Goal: Information Seeking & Learning: Learn about a topic

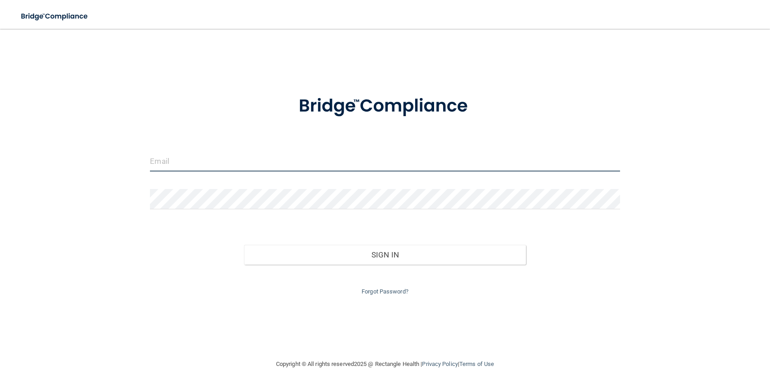
click at [303, 164] on input "email" at bounding box center [385, 161] width 470 height 20
type input "[EMAIL_ADDRESS][DOMAIN_NAME]"
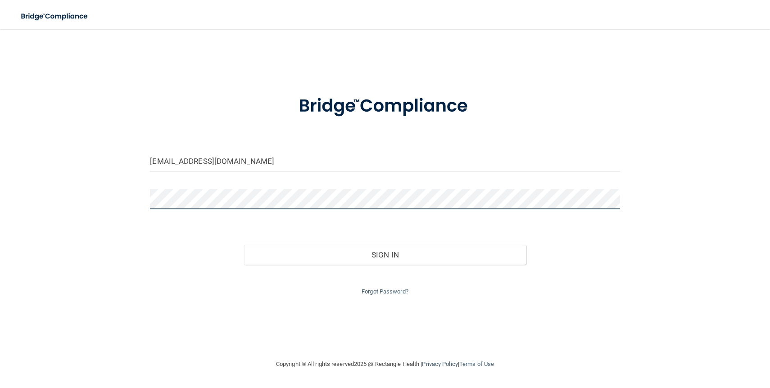
click at [244, 245] on button "Sign In" at bounding box center [385, 255] width 282 height 20
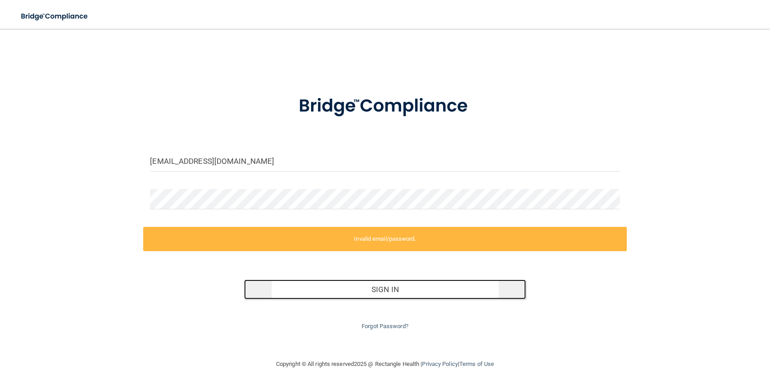
click at [355, 291] on button "Sign In" at bounding box center [385, 290] width 282 height 20
click at [380, 292] on button "Sign In" at bounding box center [385, 290] width 282 height 20
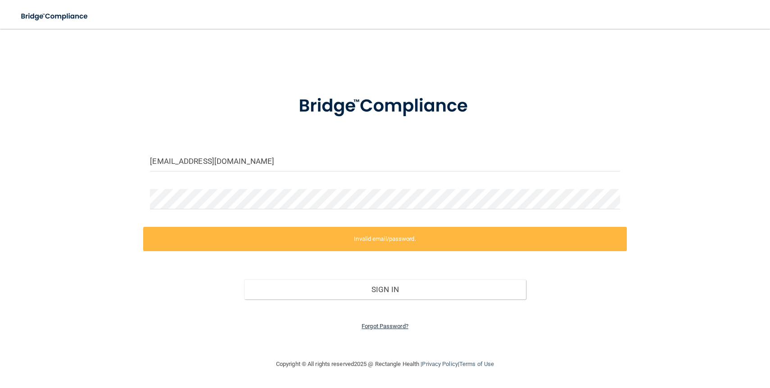
click at [373, 326] on link "Forgot Password?" at bounding box center [385, 326] width 47 height 7
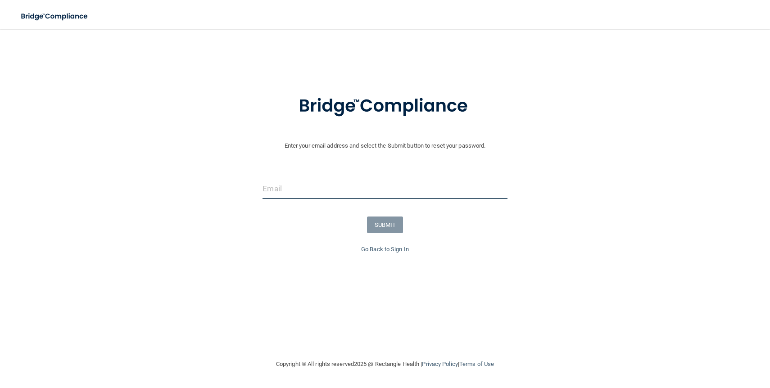
click at [275, 187] on input "email" at bounding box center [385, 189] width 245 height 20
type input "[EMAIL_ADDRESS][DOMAIN_NAME]"
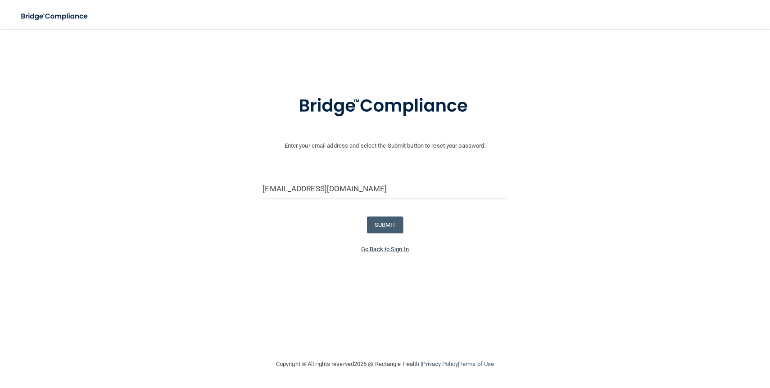
click at [384, 251] on link "Go Back to Sign In" at bounding box center [385, 249] width 48 height 7
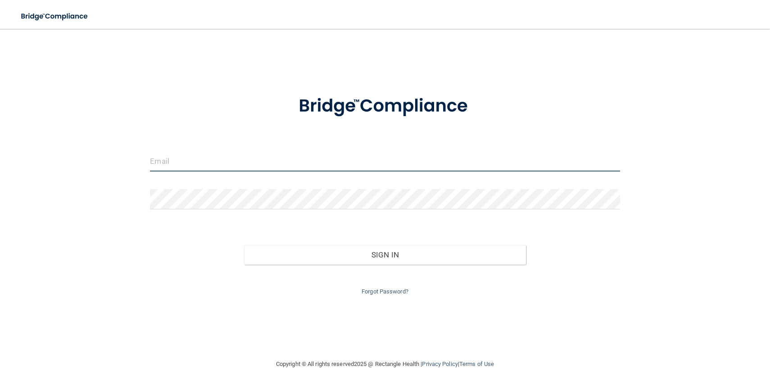
click at [180, 160] on input "email" at bounding box center [385, 161] width 470 height 20
type input "[EMAIL_ADDRESS][DOMAIN_NAME]"
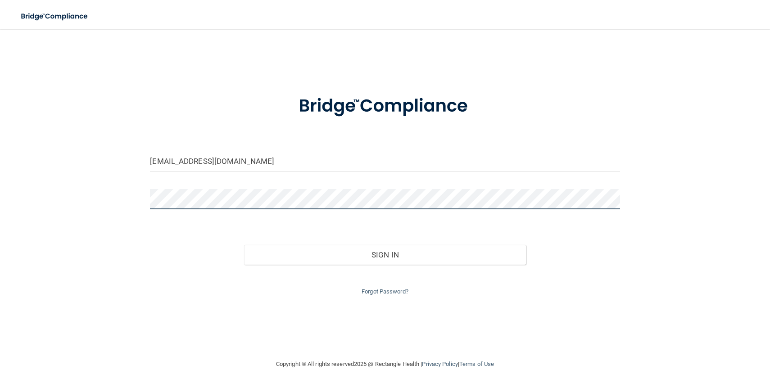
click at [244, 245] on button "Sign In" at bounding box center [385, 255] width 282 height 20
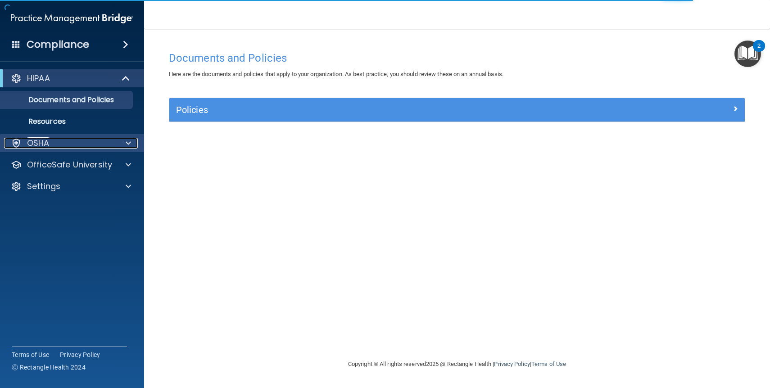
click at [71, 144] on div "OSHA" at bounding box center [60, 143] width 112 height 11
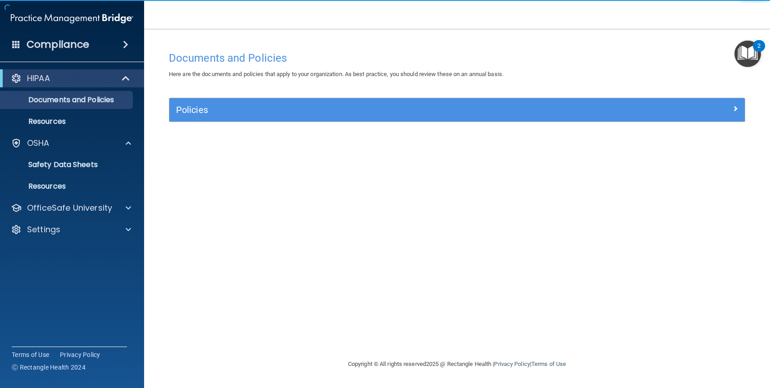
click at [747, 53] on img "Open Resource Center, 2 new notifications" at bounding box center [748, 54] width 27 height 27
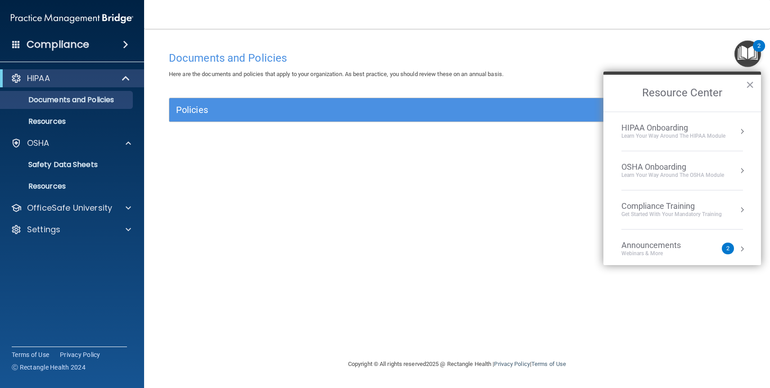
click at [658, 208] on div "Compliance Training" at bounding box center [672, 206] width 100 height 10
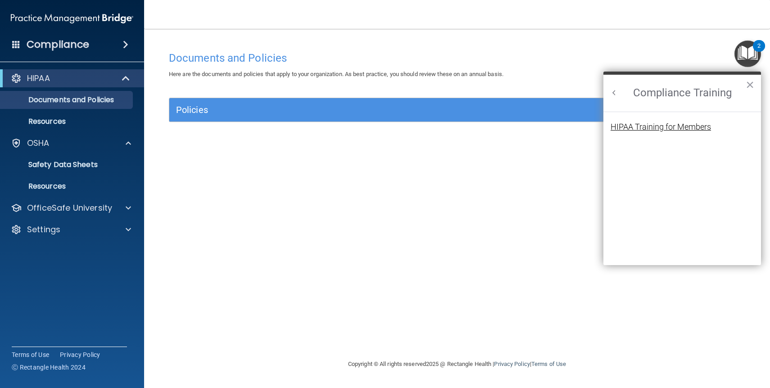
click at [641, 127] on div "HIPAA Training for Members" at bounding box center [661, 127] width 100 height 8
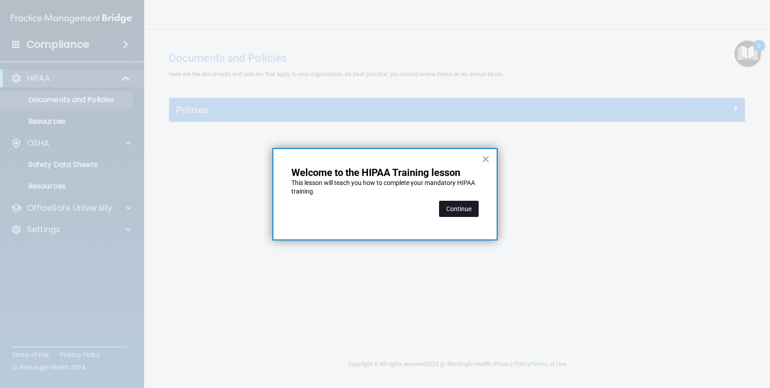
click at [458, 205] on button "Continue" at bounding box center [459, 209] width 40 height 16
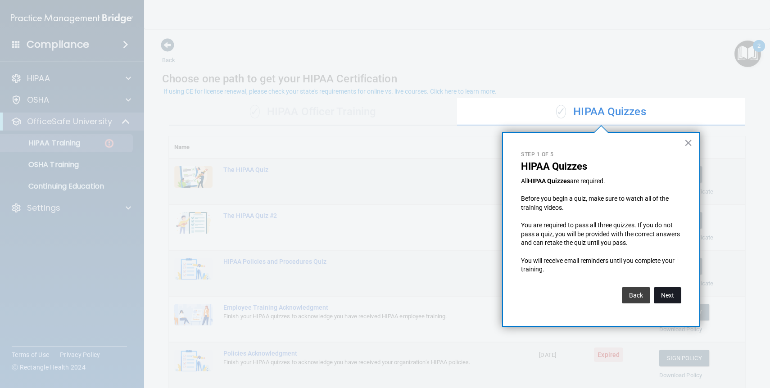
click at [675, 297] on button "Next" at bounding box center [667, 295] width 27 height 16
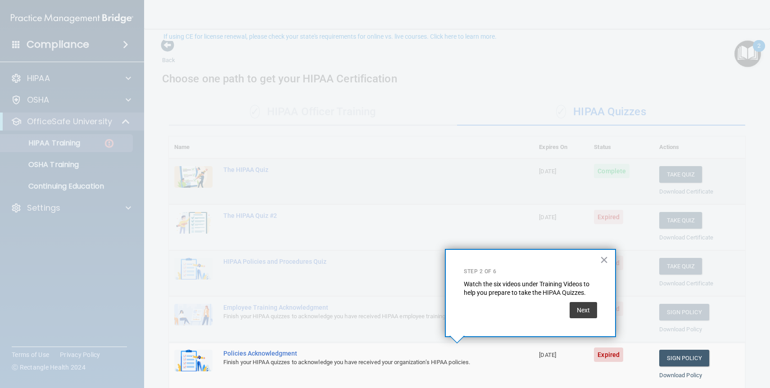
scroll to position [55, 0]
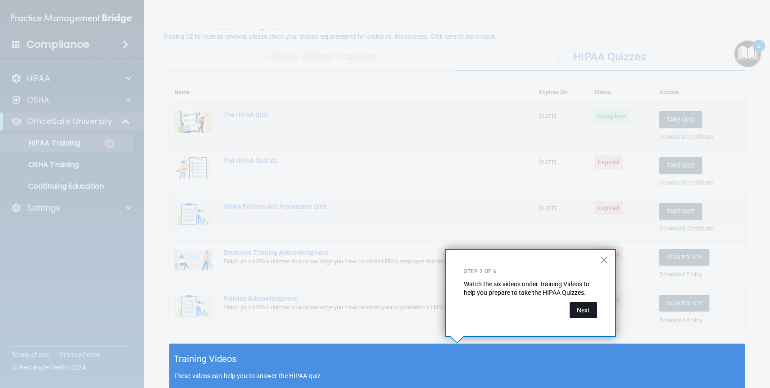
click at [585, 309] on button "Next" at bounding box center [583, 310] width 27 height 16
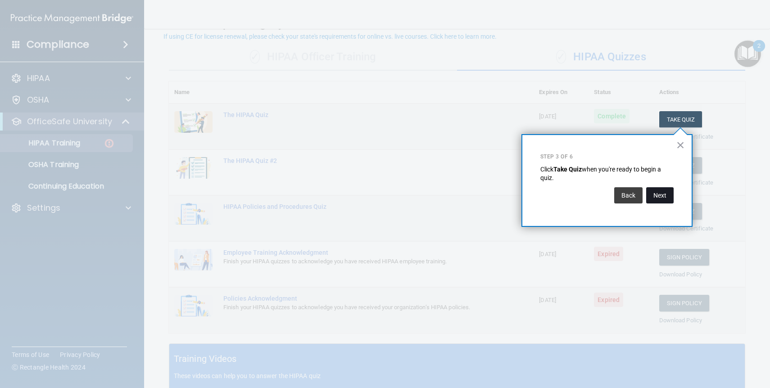
click at [664, 196] on button "Next" at bounding box center [659, 195] width 27 height 16
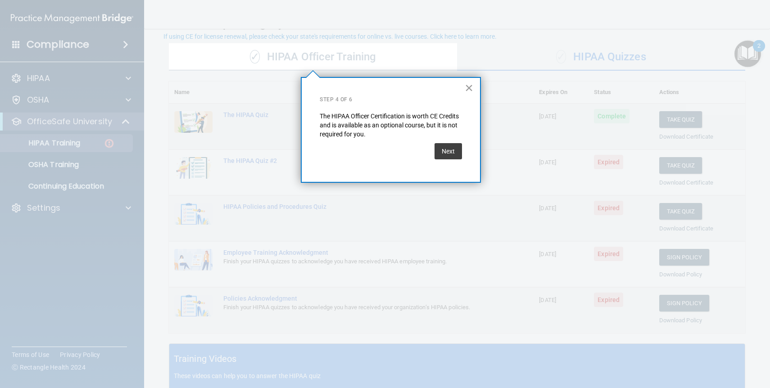
click at [469, 88] on button "×" at bounding box center [469, 88] width 9 height 14
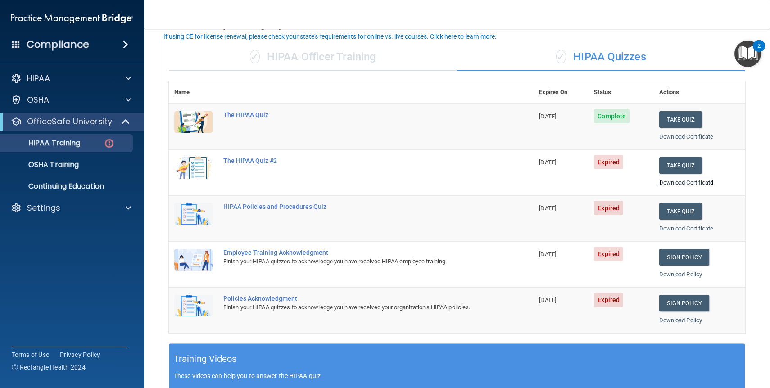
click at [677, 184] on link "Download Certificate" at bounding box center [687, 182] width 55 height 7
click at [678, 139] on link "Download Certificate" at bounding box center [687, 136] width 55 height 7
click at [691, 258] on link "Sign Policy" at bounding box center [685, 257] width 50 height 17
click at [685, 301] on link "Sign Policy" at bounding box center [685, 303] width 50 height 17
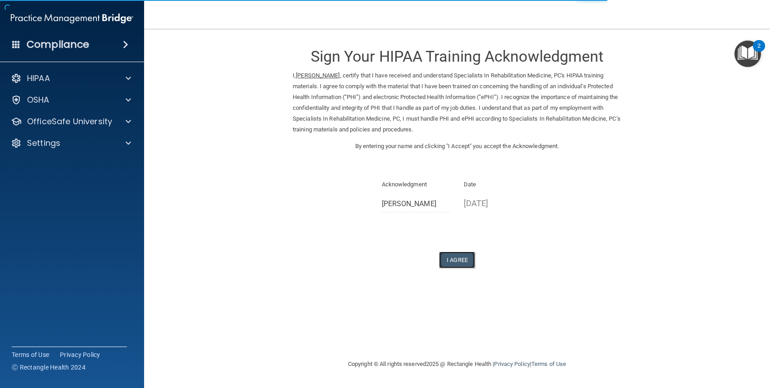
click at [455, 259] on button "I Agree" at bounding box center [457, 260] width 36 height 17
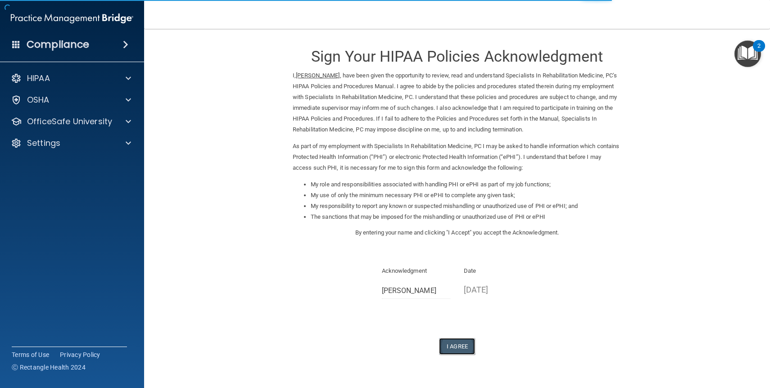
click at [458, 349] on button "I Agree" at bounding box center [457, 346] width 36 height 17
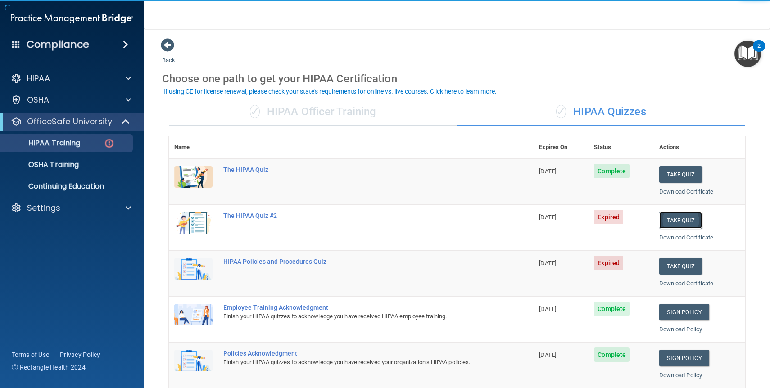
click at [673, 222] on button "Take Quiz" at bounding box center [681, 220] width 43 height 17
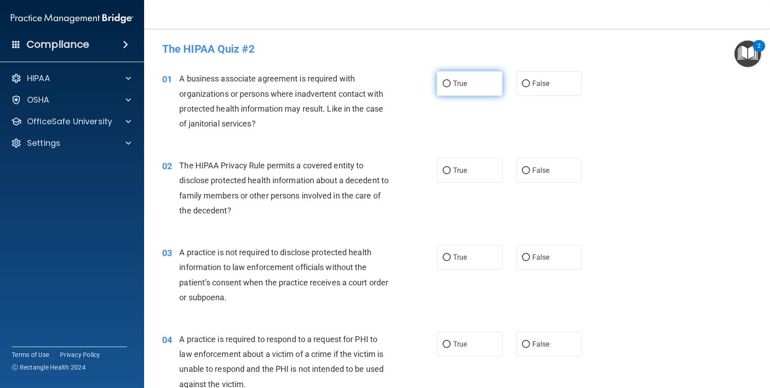
click at [448, 83] on input "True" at bounding box center [447, 84] width 8 height 7
radio input "true"
click at [478, 61] on div "01 A business associate agreement is required with organizations or persons whe…" at bounding box center [457, 103] width 604 height 87
click at [524, 83] on input "False" at bounding box center [526, 84] width 8 height 7
radio input "true"
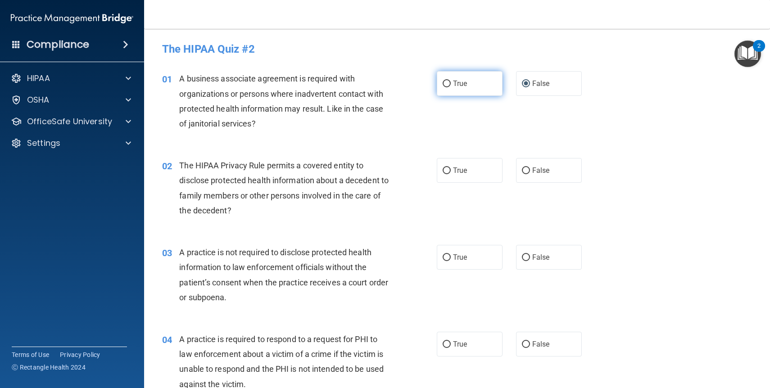
click at [446, 83] on input "True" at bounding box center [447, 84] width 8 height 7
radio input "true"
radio input "false"
click at [528, 172] on input "False" at bounding box center [526, 171] width 8 height 7
radio input "true"
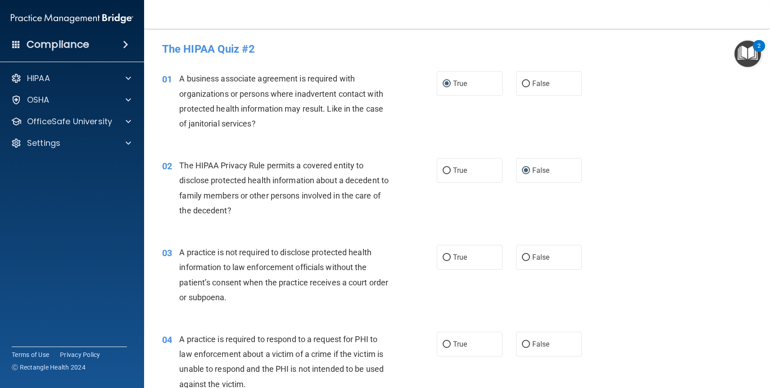
click at [412, 208] on div "02 The HIPAA Privacy Rule permits a covered entity to disclose protected health…" at bounding box center [300, 190] width 302 height 64
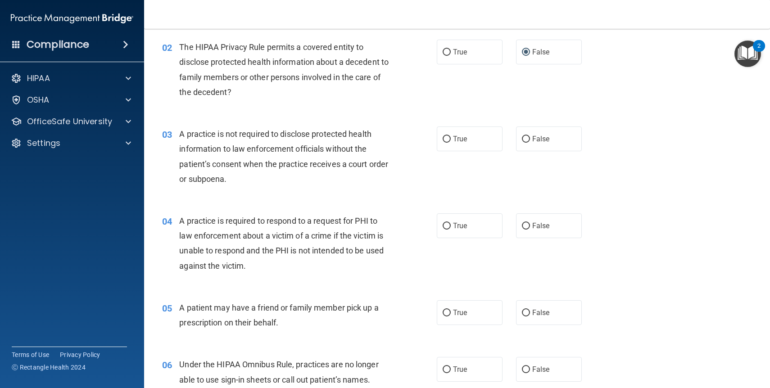
scroll to position [119, 0]
click at [527, 137] on input "False" at bounding box center [526, 139] width 8 height 7
radio input "true"
click at [450, 53] on input "True" at bounding box center [447, 52] width 8 height 7
radio input "true"
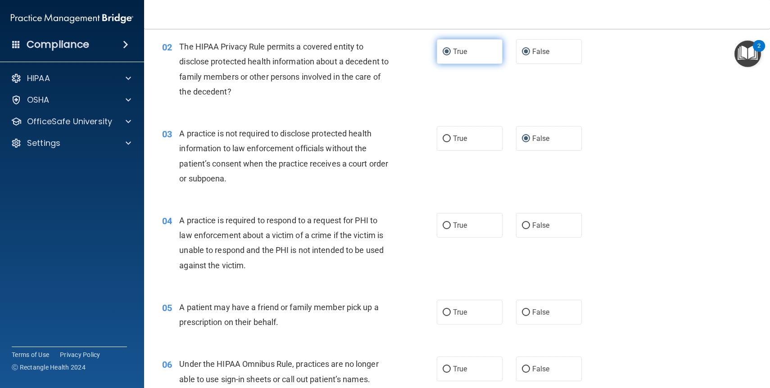
radio input "false"
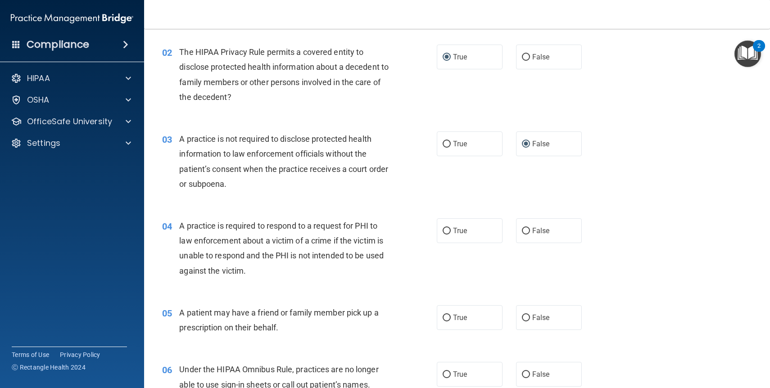
scroll to position [115, 0]
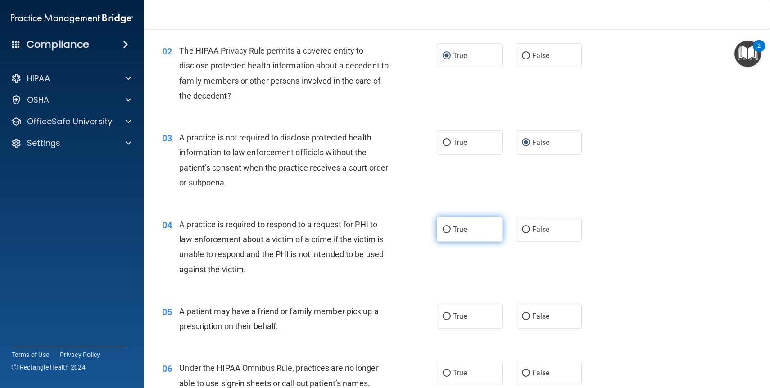
click at [457, 231] on span "True" at bounding box center [460, 229] width 14 height 9
click at [451, 231] on input "True" at bounding box center [447, 230] width 8 height 7
radio input "true"
click at [378, 266] on div "A practice is required to respond to a request for PHI to law enforcement about…" at bounding box center [287, 247] width 216 height 60
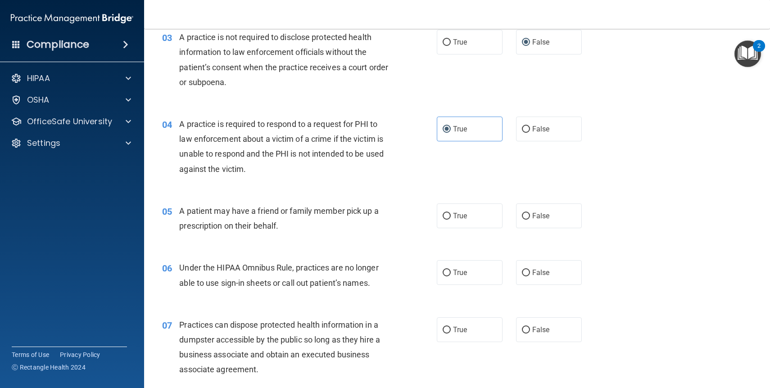
scroll to position [232, 0]
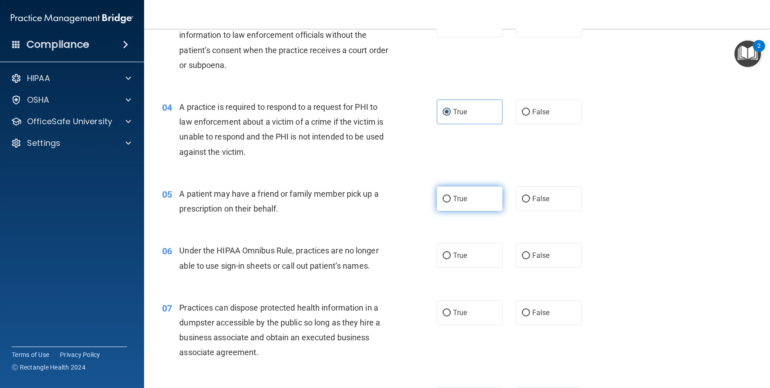
click at [471, 202] on label "True" at bounding box center [470, 198] width 66 height 25
click at [451, 202] on input "True" at bounding box center [447, 199] width 8 height 7
radio input "true"
click at [400, 220] on div "05 A patient may have a friend or family member pick up a prescription on their…" at bounding box center [300, 203] width 302 height 34
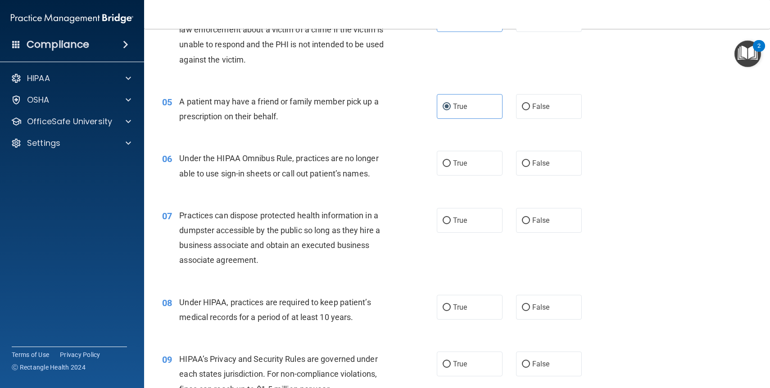
scroll to position [326, 0]
click at [542, 159] on span "False" at bounding box center [541, 162] width 18 height 9
click at [530, 159] on input "False" at bounding box center [526, 162] width 8 height 7
radio input "true"
click at [485, 186] on div "06 Under the HIPAA Omnibus Rule, practices are no longer able to use sign-in sh…" at bounding box center [457, 166] width 604 height 57
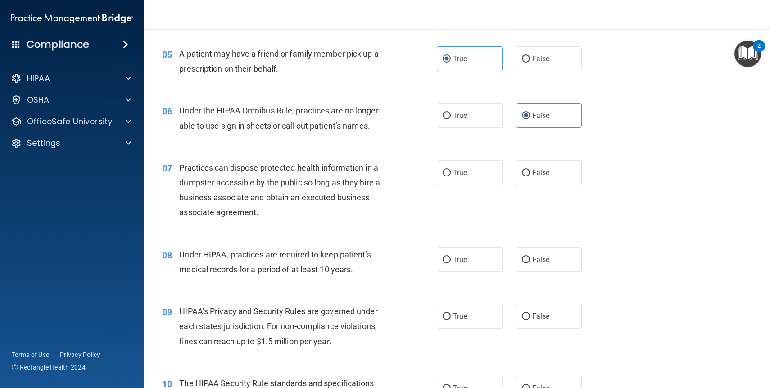
scroll to position [378, 0]
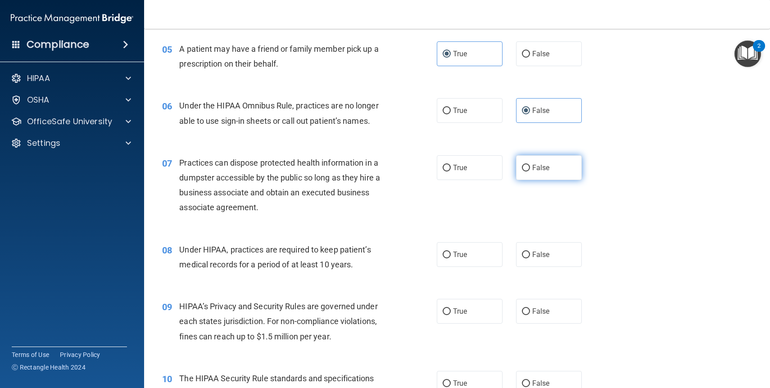
click at [539, 167] on span "False" at bounding box center [541, 168] width 18 height 9
click at [530, 167] on input "False" at bounding box center [526, 168] width 8 height 7
radio input "true"
click at [479, 206] on div "07 Practices can dispose protected health information in a dumpster accessible …" at bounding box center [457, 187] width 604 height 87
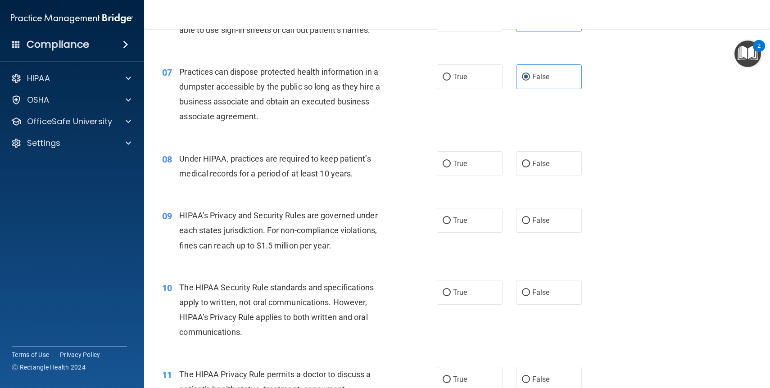
scroll to position [469, 0]
click at [451, 165] on label "True" at bounding box center [470, 162] width 66 height 25
click at [451, 165] on input "True" at bounding box center [447, 163] width 8 height 7
radio input "true"
click at [405, 186] on div "08 Under HIPAA, practices are required to keep patient’s medical records for a …" at bounding box center [457, 167] width 604 height 57
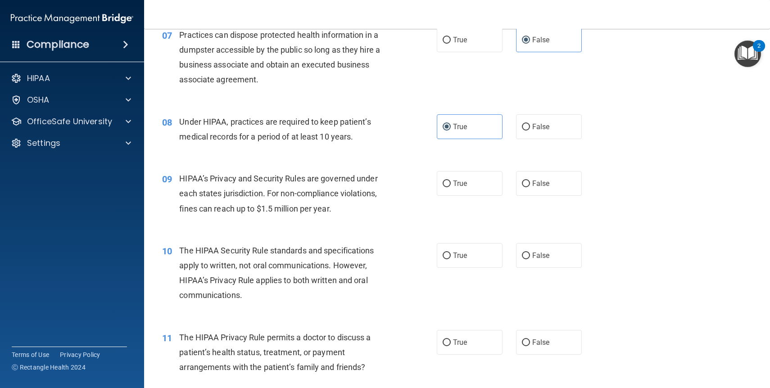
scroll to position [506, 0]
click at [444, 183] on input "True" at bounding box center [447, 183] width 8 height 7
radio input "true"
click at [411, 227] on div "09 HIPAA’s Privacy and Security Rules are governed under each states jurisdicti…" at bounding box center [457, 195] width 604 height 72
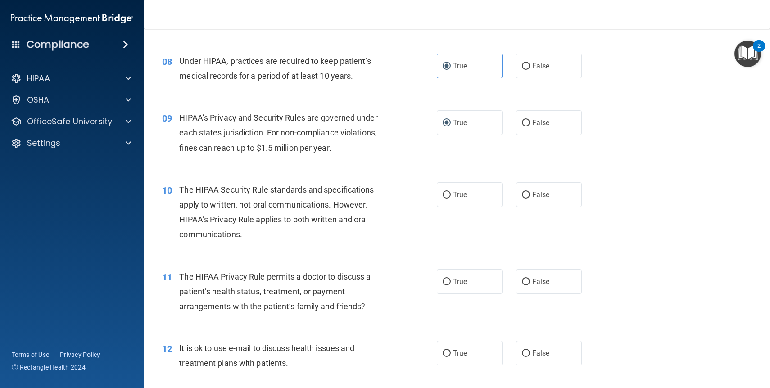
scroll to position [568, 0]
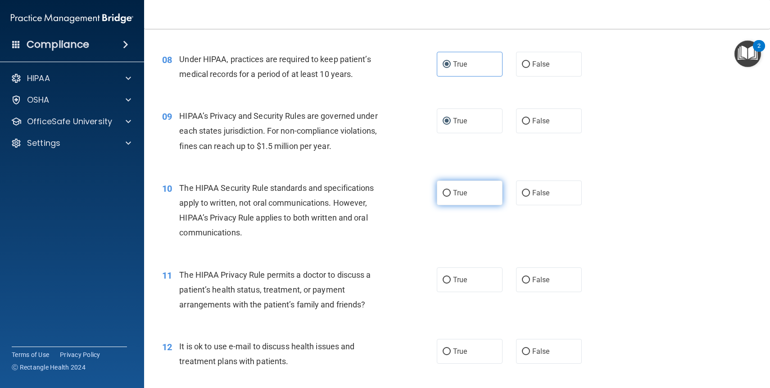
click at [451, 195] on label "True" at bounding box center [470, 193] width 66 height 25
click at [451, 195] on input "True" at bounding box center [447, 193] width 8 height 7
radio input "true"
click at [412, 218] on div "10 The HIPAA Security Rule standards and specifications apply to written, not o…" at bounding box center [300, 213] width 302 height 64
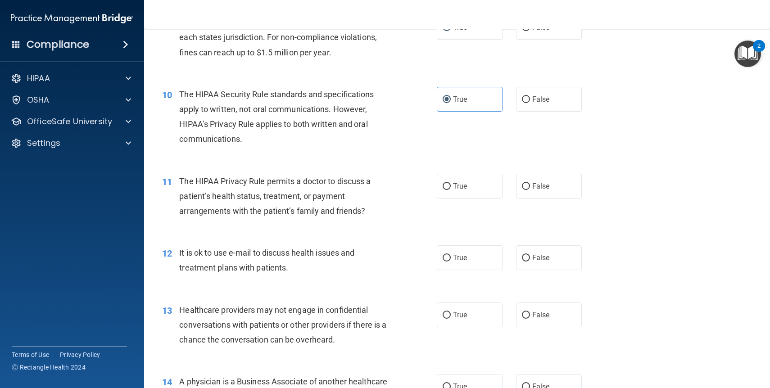
scroll to position [662, 0]
click at [464, 191] on label "True" at bounding box center [470, 185] width 66 height 25
click at [451, 190] on input "True" at bounding box center [447, 186] width 8 height 7
radio input "true"
click at [436, 226] on div "11 The HIPAA Privacy Rule permits a doctor to discuss a patient’s health status…" at bounding box center [457, 198] width 604 height 72
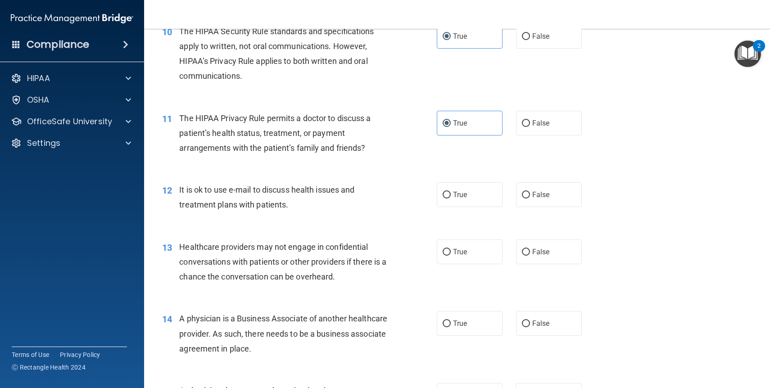
scroll to position [726, 0]
click at [488, 194] on label "True" at bounding box center [470, 193] width 66 height 25
click at [451, 194] on input "True" at bounding box center [447, 194] width 8 height 7
radio input "true"
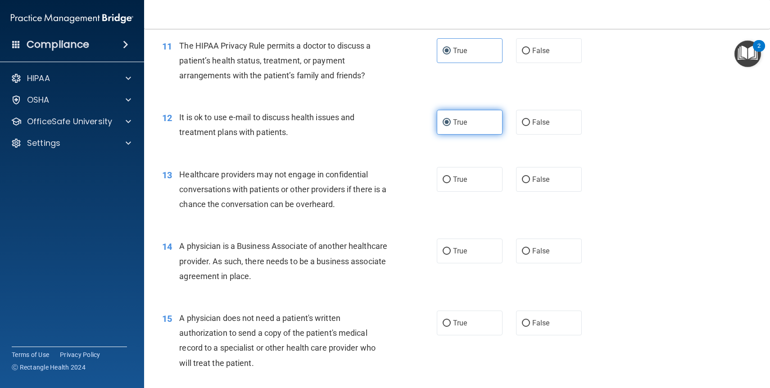
scroll to position [801, 0]
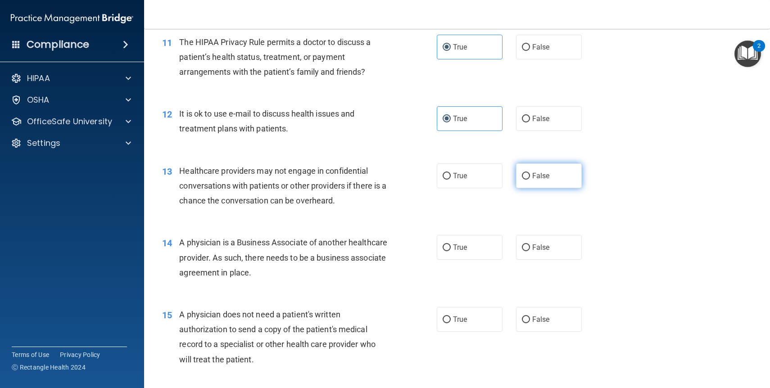
click at [541, 177] on span "False" at bounding box center [541, 176] width 18 height 9
click at [530, 177] on input "False" at bounding box center [526, 176] width 8 height 7
radio input "true"
click at [473, 213] on div "13 Healthcare providers may not engage in confidential conversations with patie…" at bounding box center [457, 188] width 604 height 72
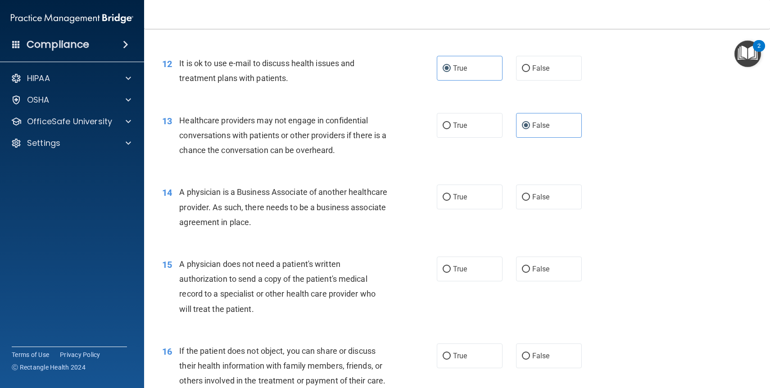
scroll to position [860, 0]
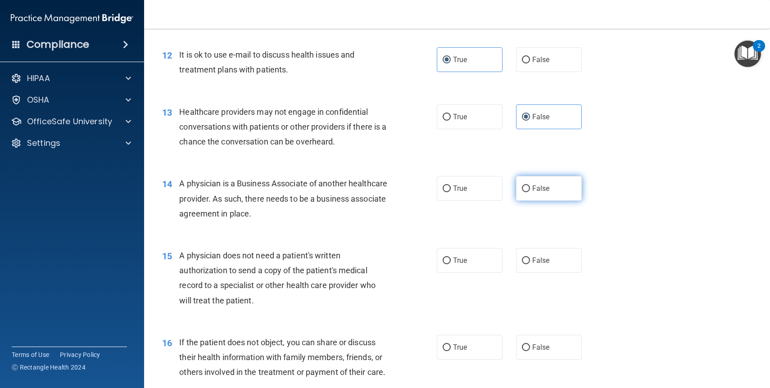
click at [532, 191] on span "False" at bounding box center [541, 188] width 18 height 9
click at [530, 191] on input "False" at bounding box center [526, 189] width 8 height 7
radio input "true"
click at [444, 223] on div "14 A physician is a Business Associate of another healthcare provider. As such,…" at bounding box center [300, 201] width 302 height 50
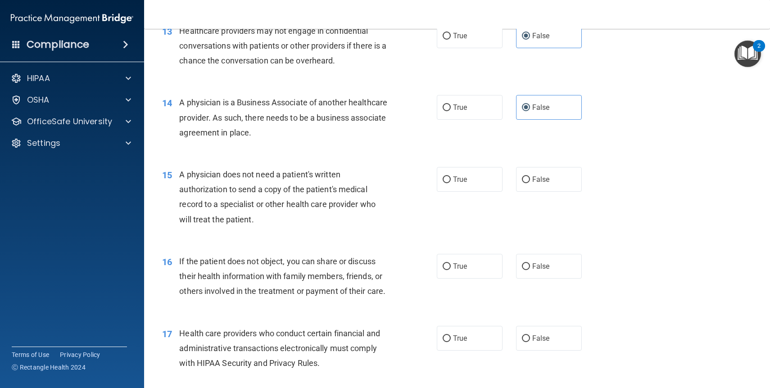
scroll to position [942, 0]
click at [454, 180] on span "True" at bounding box center [460, 178] width 14 height 9
click at [451, 180] on input "True" at bounding box center [447, 179] width 8 height 7
radio input "true"
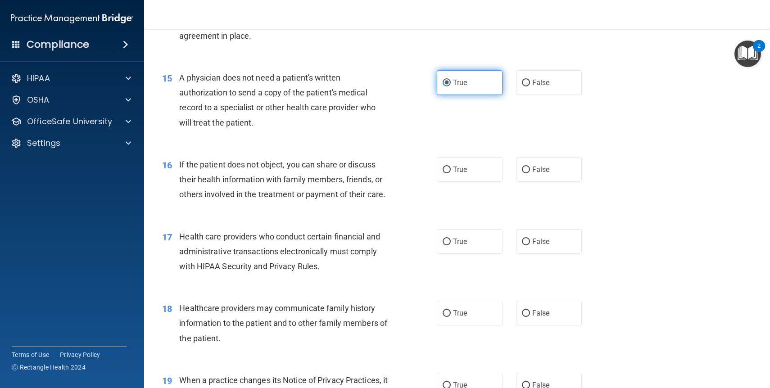
scroll to position [1040, 0]
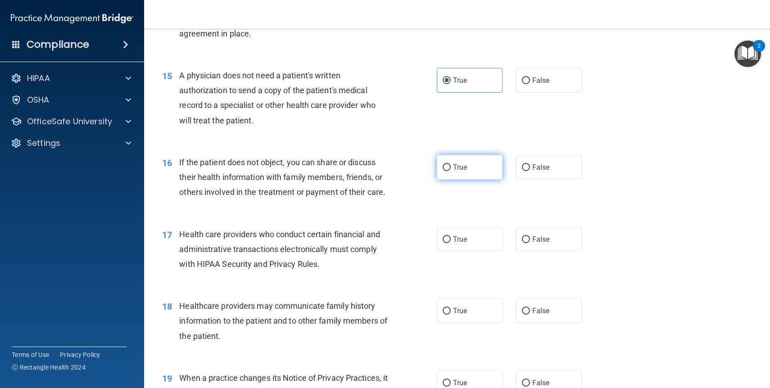
click at [469, 169] on label "True" at bounding box center [470, 167] width 66 height 25
click at [451, 169] on input "True" at bounding box center [447, 167] width 8 height 7
radio input "true"
click at [377, 262] on div "Health care providers who conduct certain financial and administrative transact…" at bounding box center [287, 249] width 216 height 45
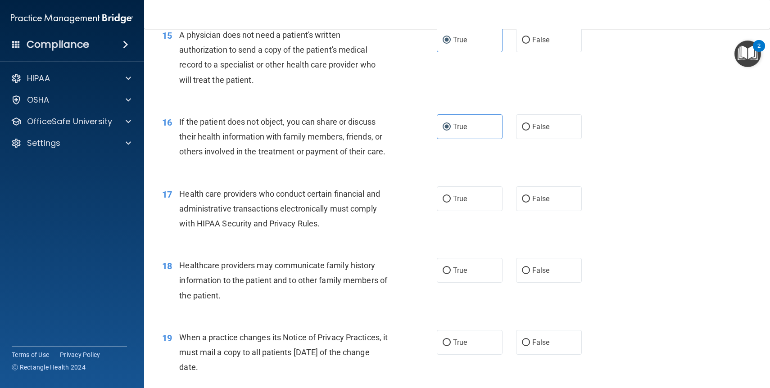
scroll to position [1087, 0]
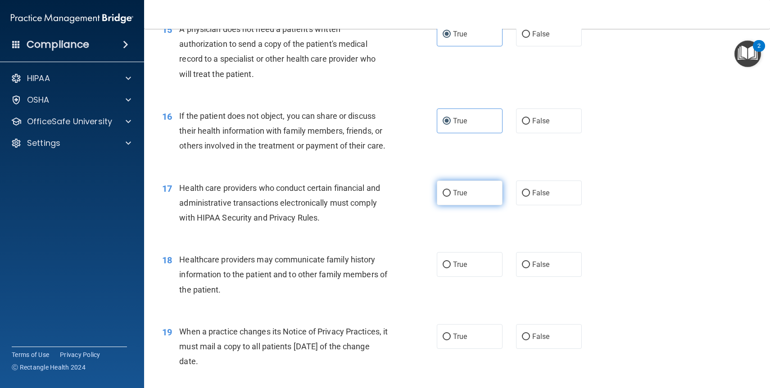
click at [458, 192] on span "True" at bounding box center [460, 193] width 14 height 9
click at [451, 192] on input "True" at bounding box center [447, 193] width 8 height 7
radio input "true"
click at [408, 232] on div "17 Health care providers who conduct certain financial and administrative trans…" at bounding box center [457, 205] width 604 height 72
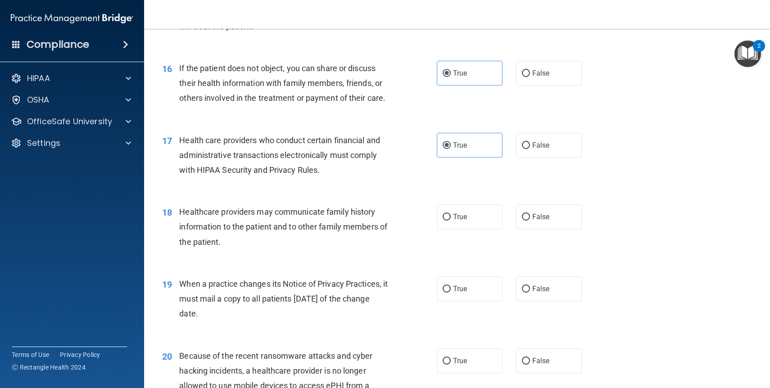
scroll to position [1136, 0]
click at [527, 218] on input "False" at bounding box center [526, 216] width 8 height 7
radio input "true"
click at [413, 241] on div "18 Healthcare providers may communicate family history information to the patie…" at bounding box center [300, 228] width 302 height 50
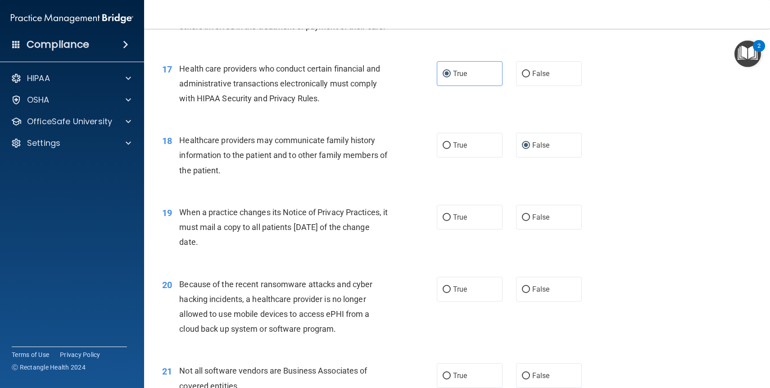
scroll to position [1212, 0]
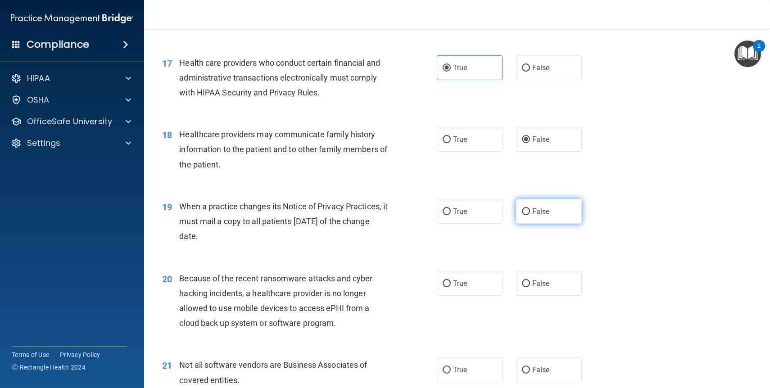
click at [527, 215] on input "False" at bounding box center [526, 212] width 8 height 7
radio input "true"
click at [433, 253] on div "19 When a practice changes its Notice of Privacy Practices, it must mail a copy…" at bounding box center [457, 224] width 604 height 72
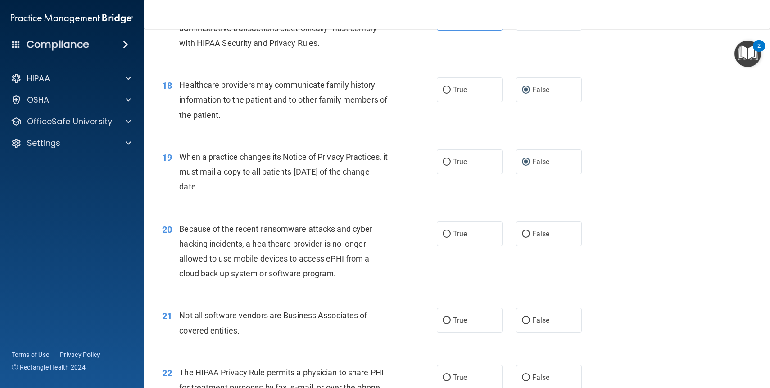
scroll to position [1265, 0]
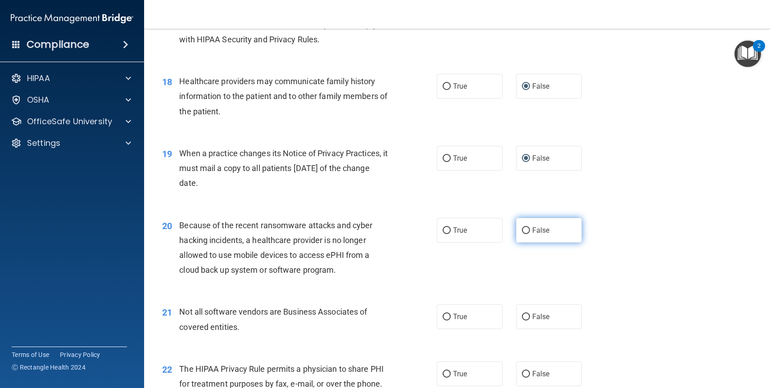
click at [547, 232] on span "False" at bounding box center [541, 230] width 18 height 9
click at [530, 232] on input "False" at bounding box center [526, 230] width 8 height 7
radio input "true"
click at [491, 259] on div "20 Because of the recent ransomware attacks and cyber hacking incidents, a heal…" at bounding box center [457, 250] width 604 height 87
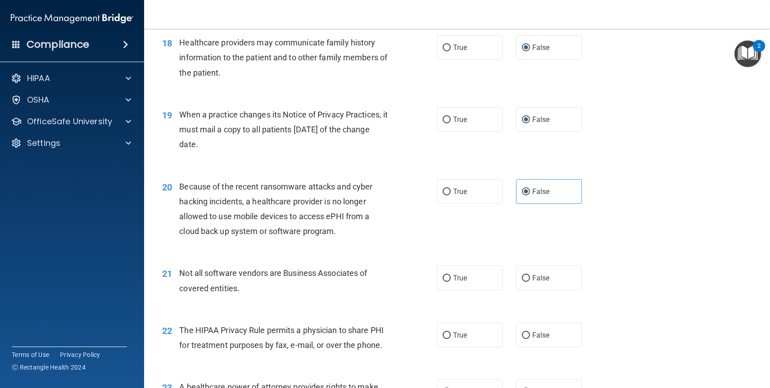
scroll to position [1306, 0]
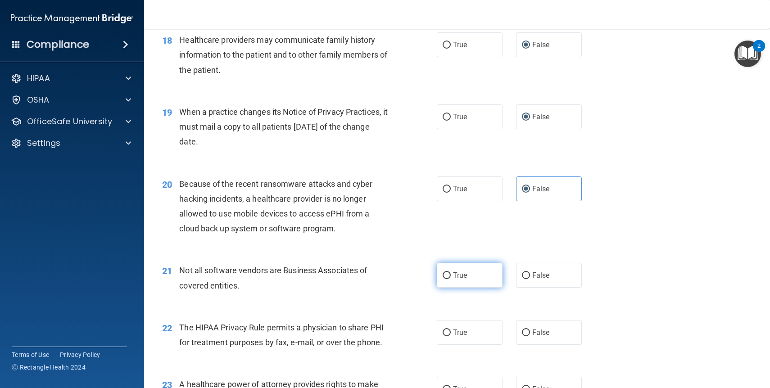
click at [477, 282] on label "True" at bounding box center [470, 275] width 66 height 25
click at [451, 279] on input "True" at bounding box center [447, 276] width 8 height 7
radio input "true"
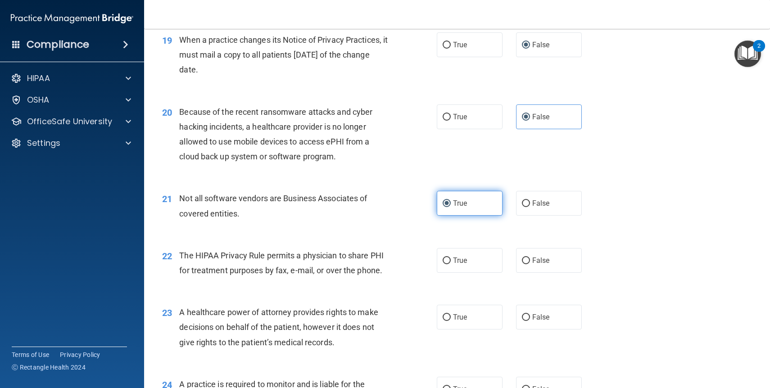
scroll to position [1383, 0]
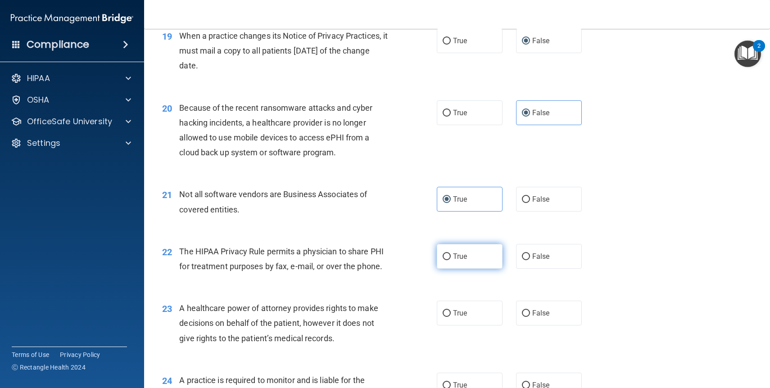
click at [459, 262] on label "True" at bounding box center [470, 256] width 66 height 25
click at [451, 260] on input "True" at bounding box center [447, 257] width 8 height 7
radio input "true"
click at [401, 295] on div "23 A healthcare power of attorney provides rights to make decisions on behalf o…" at bounding box center [457, 326] width 604 height 72
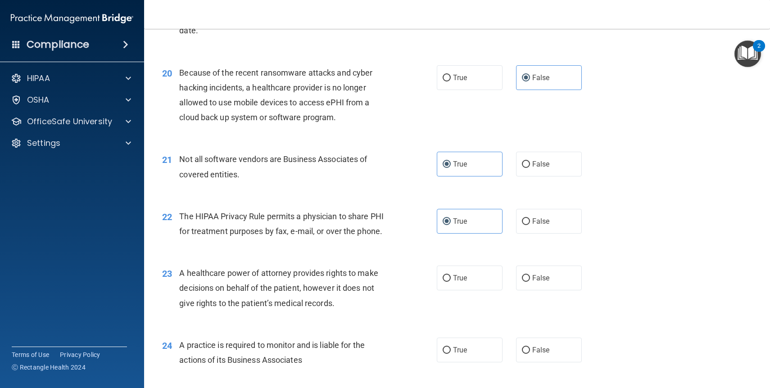
scroll to position [1419, 0]
click at [536, 281] on span "False" at bounding box center [541, 277] width 18 height 9
click at [530, 281] on input "False" at bounding box center [526, 277] width 8 height 7
radio input "true"
click at [490, 309] on div "23 A healthcare power of attorney provides rights to make decisions on behalf o…" at bounding box center [457, 289] width 604 height 72
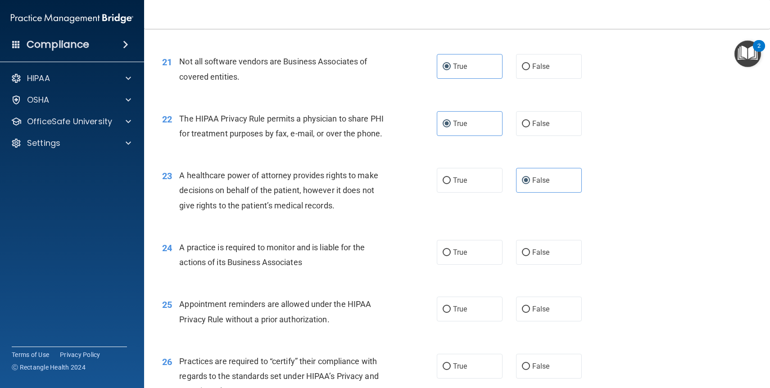
scroll to position [1516, 0]
click at [543, 256] on label "False" at bounding box center [549, 252] width 66 height 25
click at [530, 256] on input "False" at bounding box center [526, 252] width 8 height 7
radio input "true"
click at [491, 274] on div "24 A practice is required to monitor and is liable for the actions of its Busin…" at bounding box center [457, 256] width 604 height 57
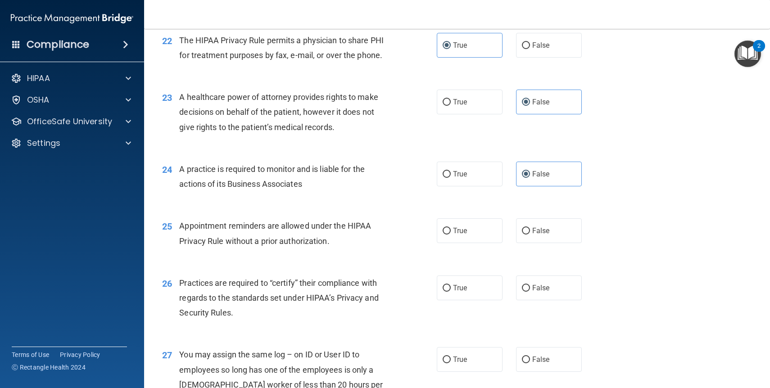
scroll to position [1600, 0]
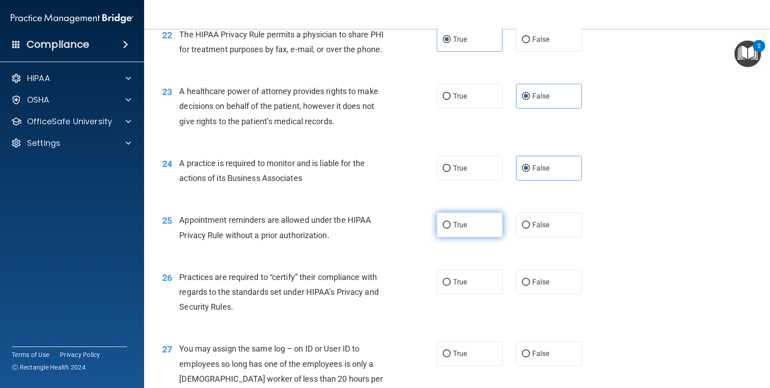
click at [483, 227] on label "True" at bounding box center [470, 225] width 66 height 25
click at [451, 227] on input "True" at bounding box center [447, 225] width 8 height 7
radio input "true"
click at [416, 250] on div "25 Appointment reminders are allowed under the HIPAA Privacy Rule without a pri…" at bounding box center [457, 229] width 604 height 57
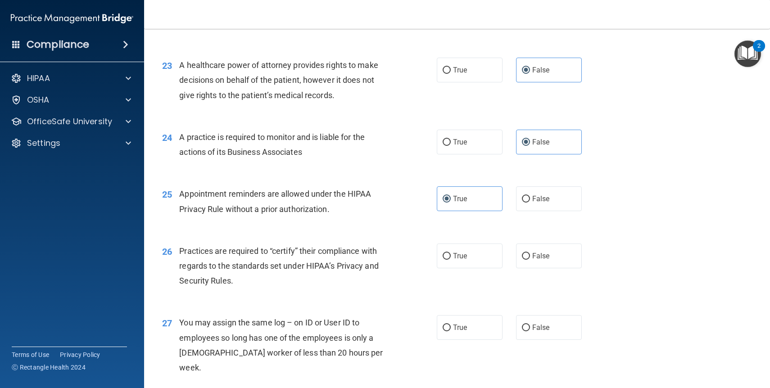
scroll to position [1629, 0]
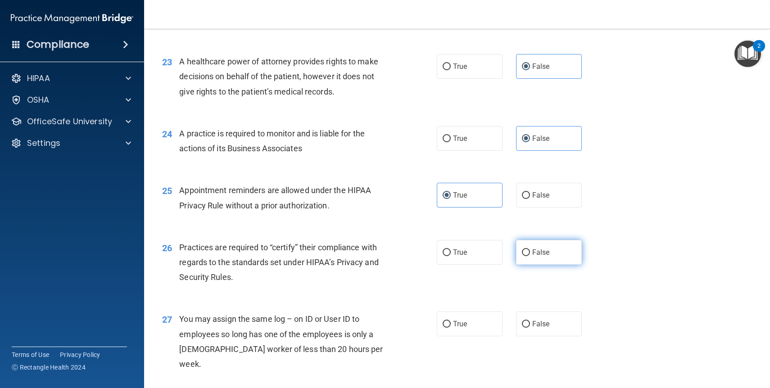
click at [533, 251] on span "False" at bounding box center [541, 252] width 18 height 9
click at [530, 251] on input "False" at bounding box center [526, 253] width 8 height 7
radio input "true"
click at [434, 285] on div "26 Practices are required to “certify” their compliance with regards to the sta…" at bounding box center [300, 265] width 302 height 50
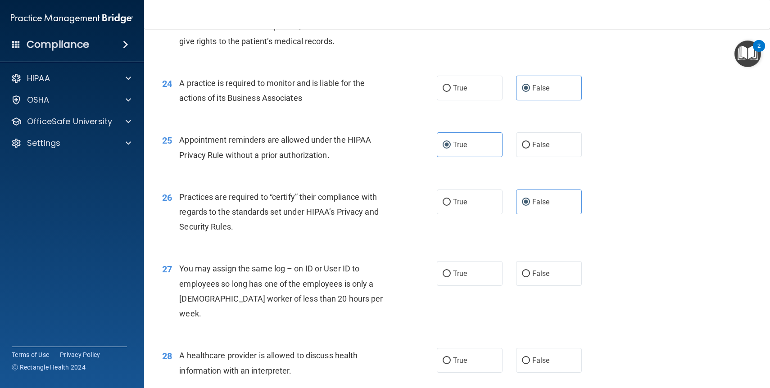
scroll to position [1690, 0]
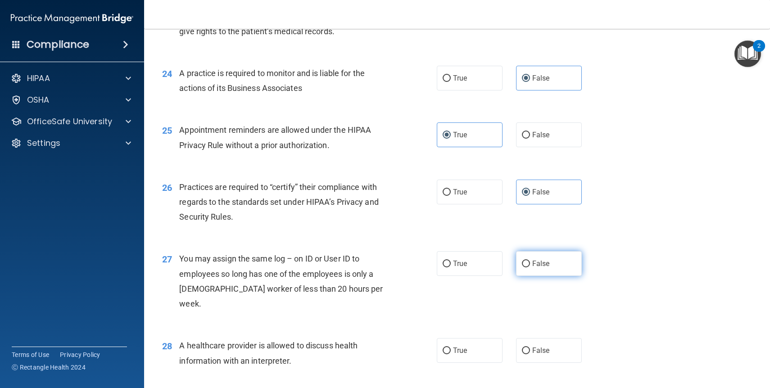
click at [538, 269] on label "False" at bounding box center [549, 263] width 66 height 25
click at [530, 268] on input "False" at bounding box center [526, 264] width 8 height 7
radio input "true"
click at [491, 282] on div "27 You may assign the same log – on ID or User ID to employees so long has one …" at bounding box center [457, 283] width 604 height 87
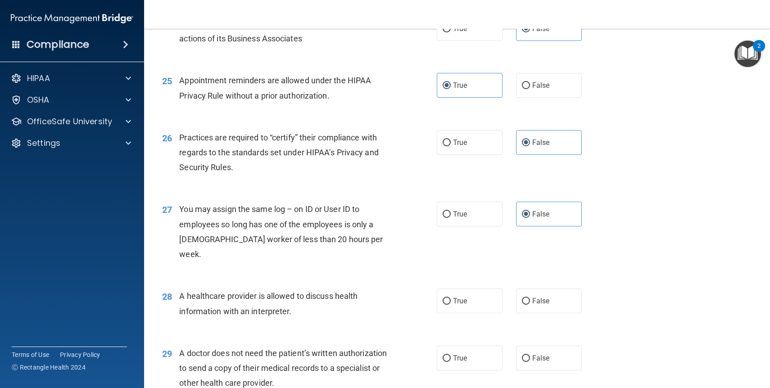
scroll to position [1748, 0]
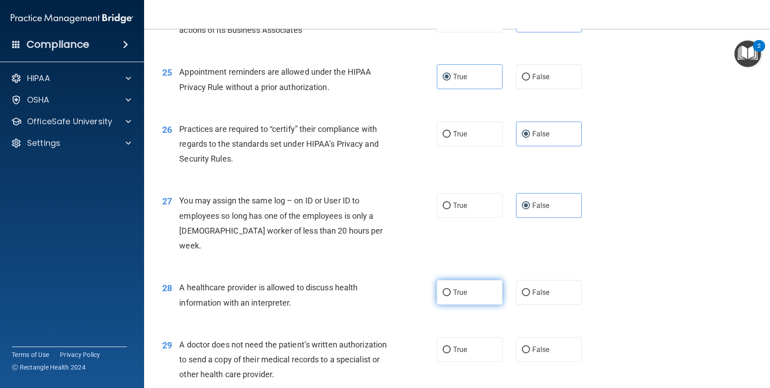
click at [494, 282] on label "True" at bounding box center [470, 292] width 66 height 25
click at [451, 290] on input "True" at bounding box center [447, 293] width 8 height 7
radio input "true"
click at [471, 307] on div "28 A healthcare provider is allowed to discuss health information with an inter…" at bounding box center [457, 297] width 604 height 57
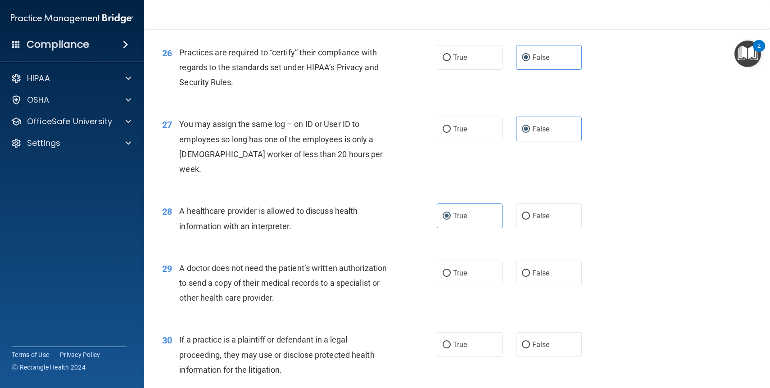
scroll to position [1828, 0]
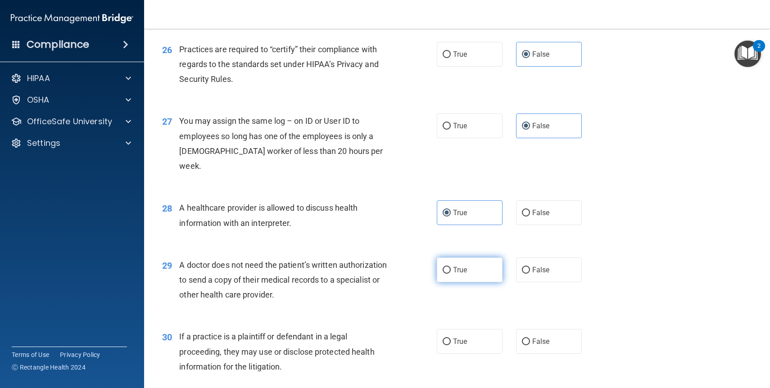
click at [469, 258] on label "True" at bounding box center [470, 270] width 66 height 25
click at [451, 267] on input "True" at bounding box center [447, 270] width 8 height 7
radio input "true"
click at [416, 299] on div "29 A doctor does not need the patient’s written authorization to send a copy of…" at bounding box center [457, 282] width 604 height 72
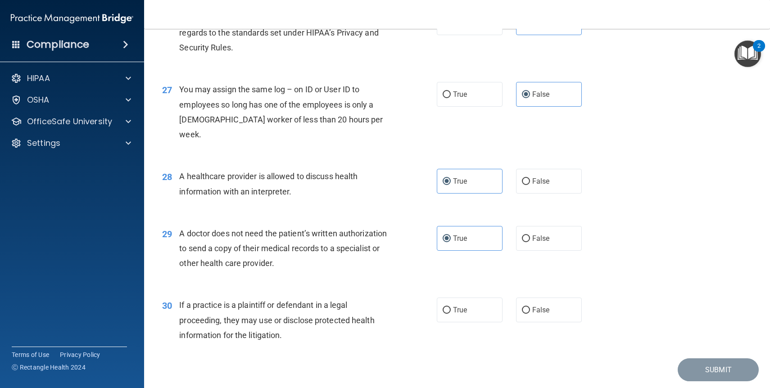
scroll to position [1862, 0]
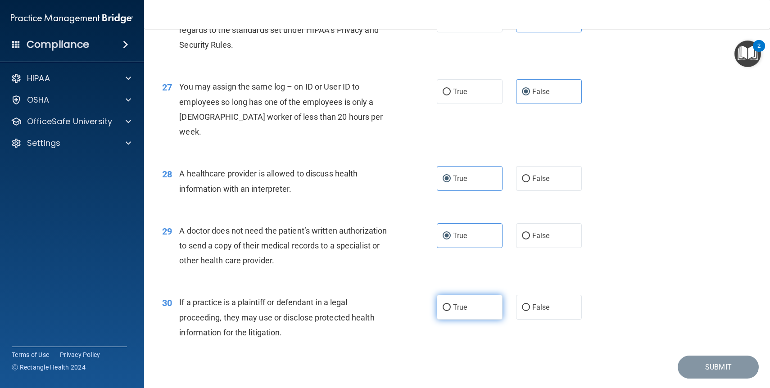
click at [464, 303] on span "True" at bounding box center [460, 307] width 14 height 9
click at [451, 305] on input "True" at bounding box center [447, 308] width 8 height 7
radio input "true"
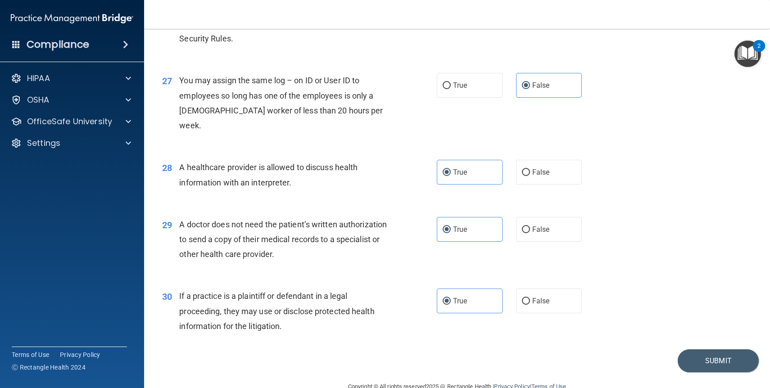
scroll to position [1874, 0]
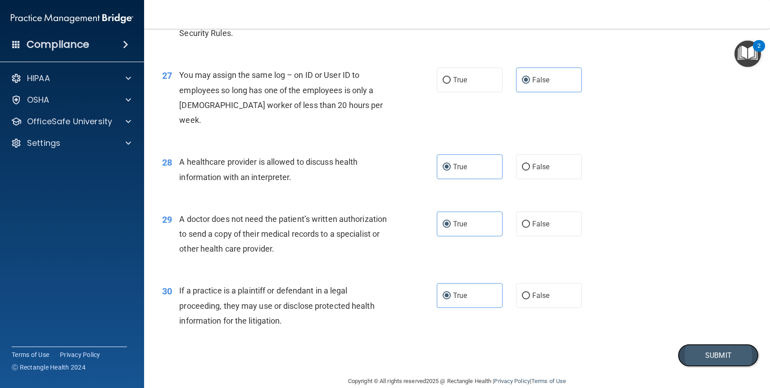
click at [716, 344] on button "Submit" at bounding box center [718, 355] width 81 height 23
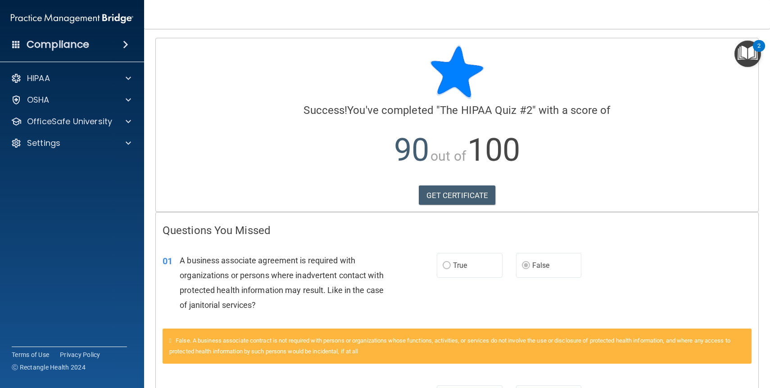
click at [655, 228] on h4 "Questions You Missed" at bounding box center [457, 231] width 589 height 12
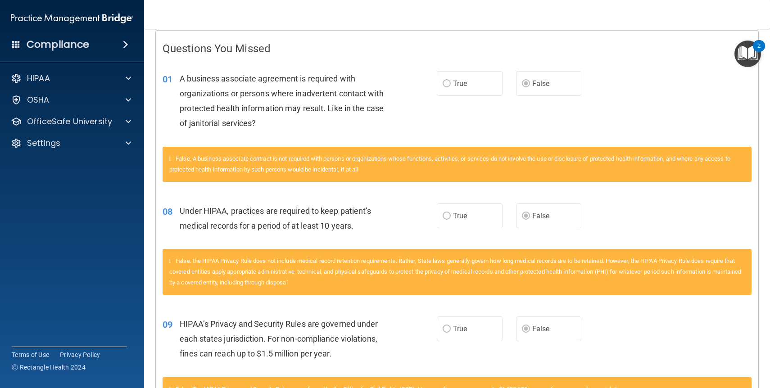
scroll to position [182, 0]
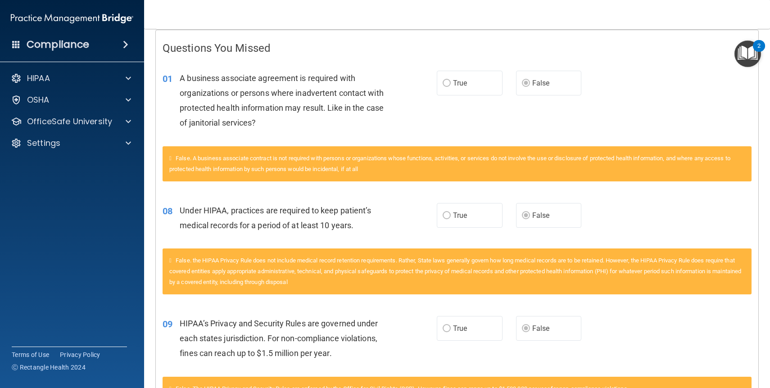
click at [664, 204] on div "08 Under HIPAA, practices are required to keep patient’s medical records for a …" at bounding box center [457, 220] width 603 height 57
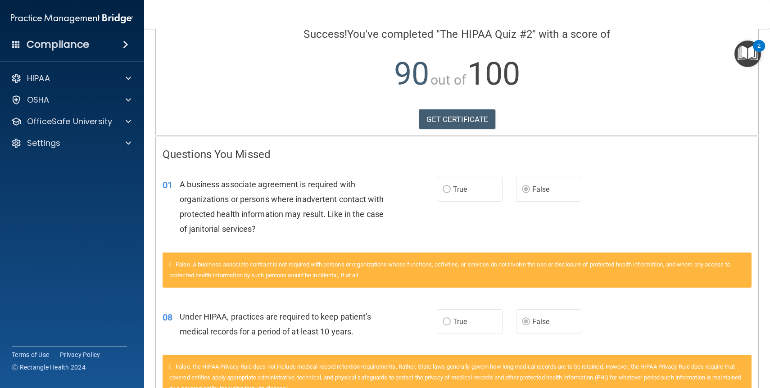
scroll to position [0, 0]
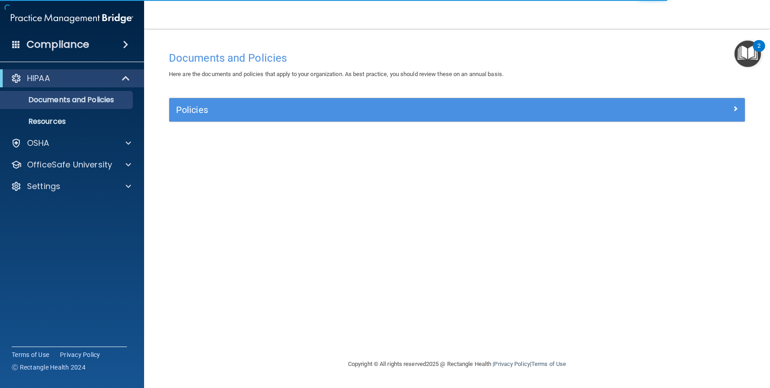
click at [749, 58] on img "Open Resource Center, 2 new notifications" at bounding box center [748, 54] width 27 height 27
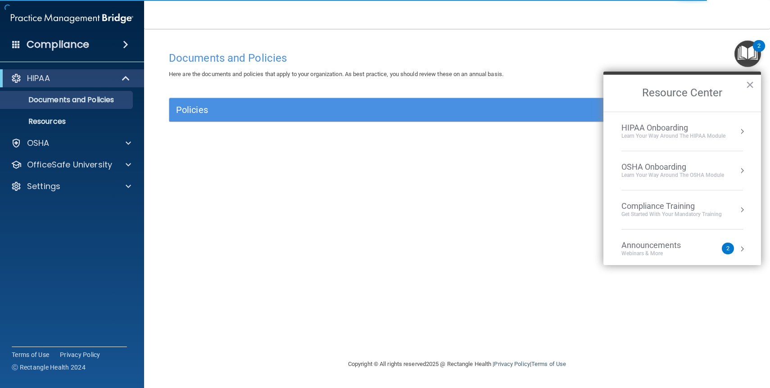
click at [644, 213] on div "Get Started with your mandatory training" at bounding box center [672, 215] width 100 height 8
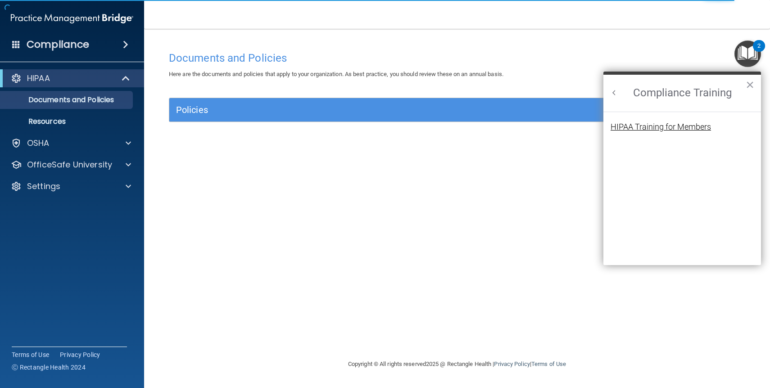
click at [654, 125] on div "HIPAA Training for Members" at bounding box center [661, 127] width 100 height 8
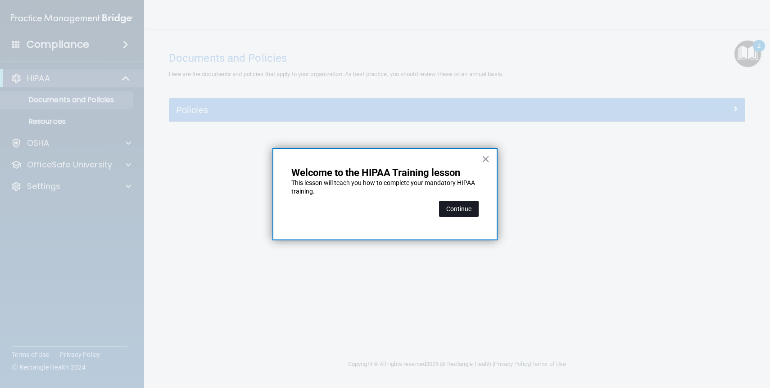
click at [467, 212] on button "Continue" at bounding box center [459, 209] width 40 height 16
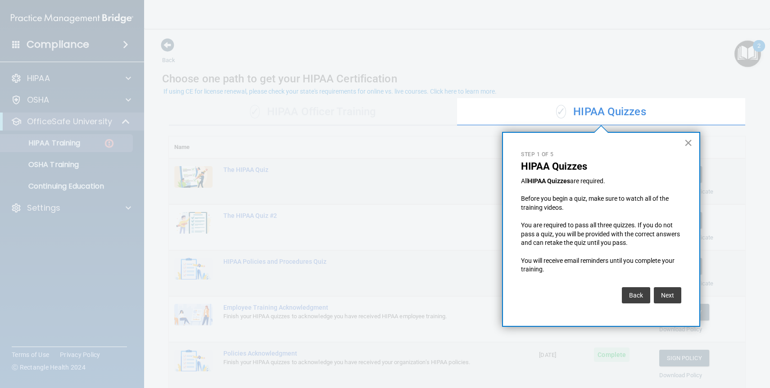
click at [686, 142] on button "×" at bounding box center [688, 143] width 9 height 14
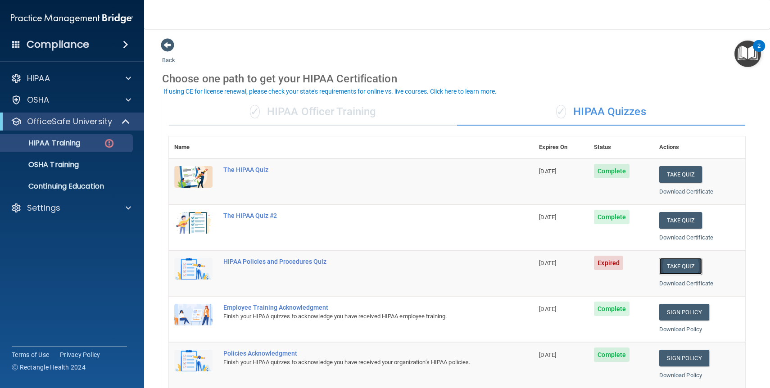
click at [683, 265] on button "Take Quiz" at bounding box center [681, 266] width 43 height 17
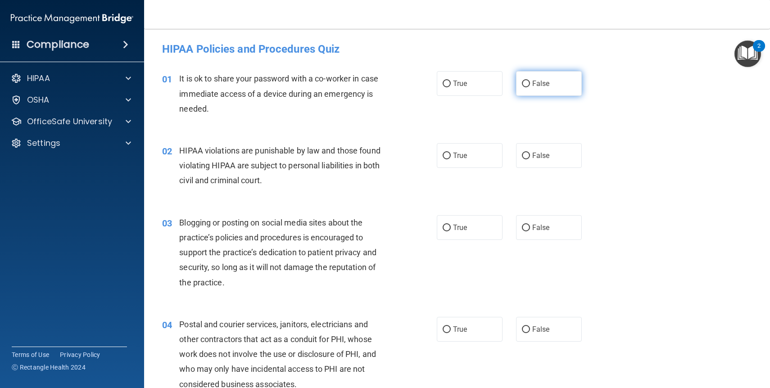
click at [528, 87] on input "False" at bounding box center [526, 84] width 8 height 7
radio input "true"
click at [472, 155] on label "True" at bounding box center [470, 155] width 66 height 25
click at [451, 155] on input "True" at bounding box center [447, 156] width 8 height 7
radio input "true"
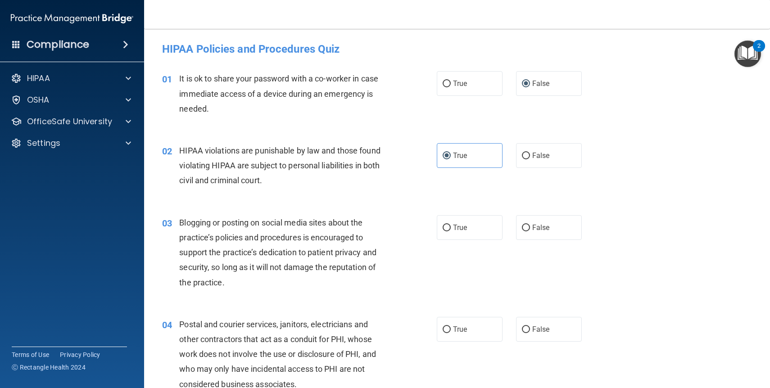
click at [623, 177] on div "02 HIPAA violations are punishable by law and those found violating HIPAA are s…" at bounding box center [457, 168] width 604 height 72
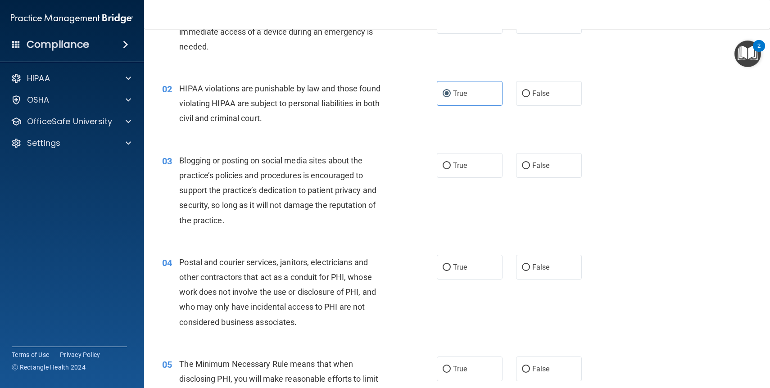
scroll to position [66, 0]
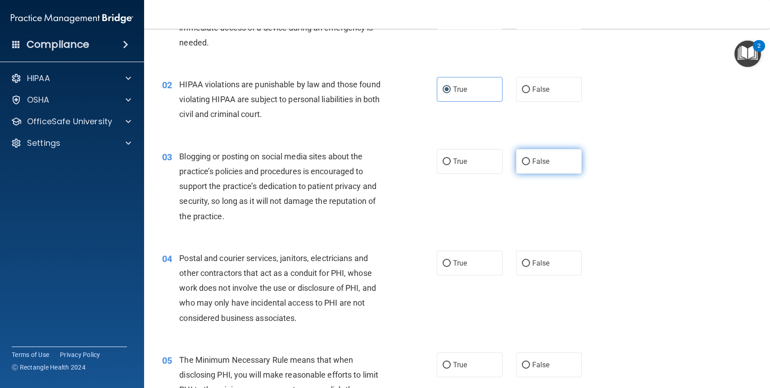
click at [553, 164] on label "False" at bounding box center [549, 161] width 66 height 25
click at [530, 164] on input "False" at bounding box center [526, 162] width 8 height 7
radio input "true"
click at [569, 212] on div "03 Blogging or posting on social media sites about the practice’s policies and …" at bounding box center [457, 189] width 604 height 102
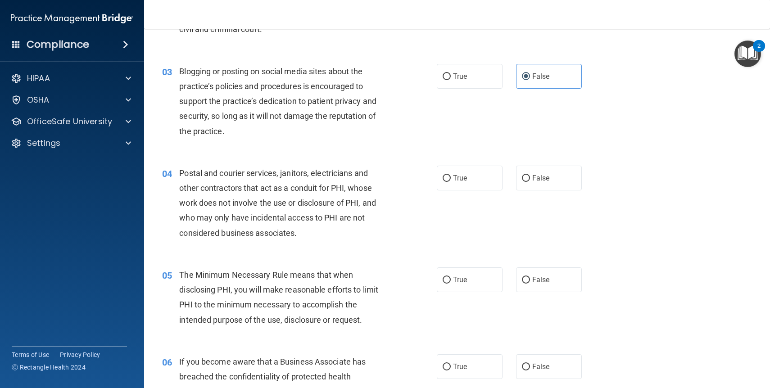
scroll to position [152, 0]
click at [478, 179] on label "True" at bounding box center [470, 177] width 66 height 25
click at [451, 179] on input "True" at bounding box center [447, 178] width 8 height 7
radio input "true"
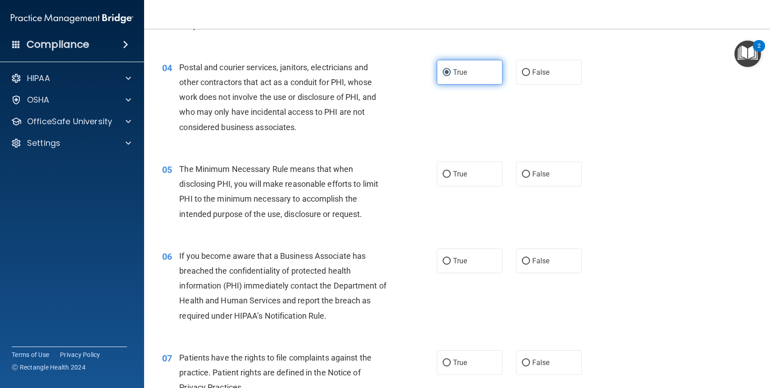
scroll to position [262, 0]
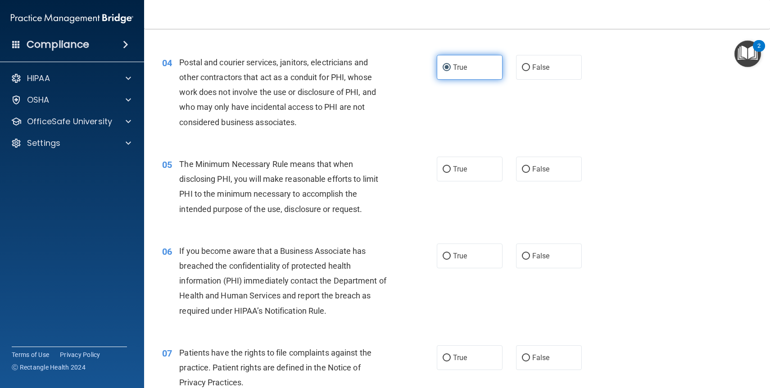
click at [479, 179] on label "True" at bounding box center [470, 169] width 66 height 25
click at [451, 173] on input "True" at bounding box center [447, 169] width 8 height 7
radio input "true"
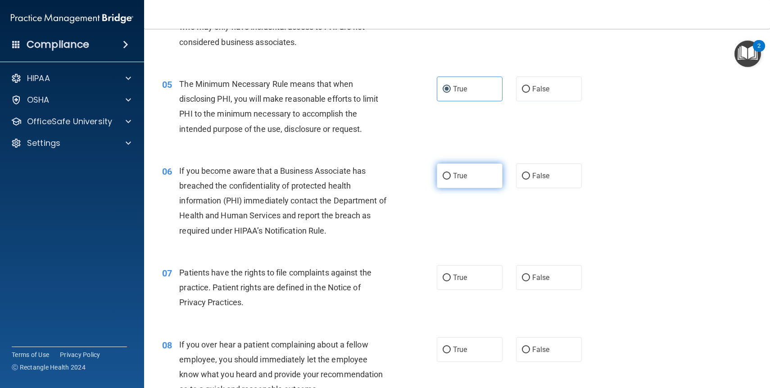
scroll to position [347, 0]
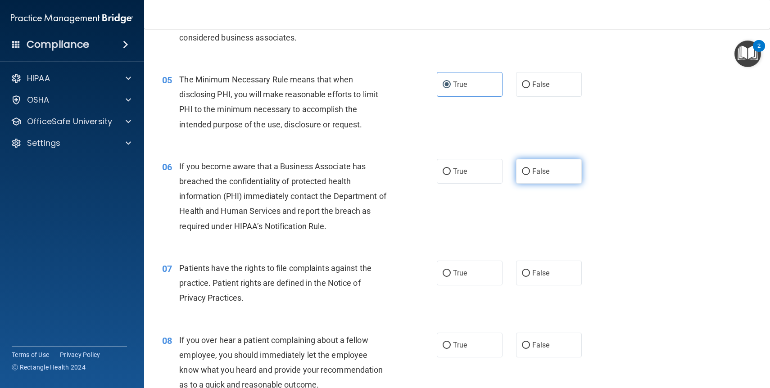
click at [537, 176] on label "False" at bounding box center [549, 171] width 66 height 25
click at [530, 175] on input "False" at bounding box center [526, 171] width 8 height 7
radio input "true"
click at [508, 222] on div "06 If you become aware that a Business Associate has breached the confidentiali…" at bounding box center [457, 199] width 604 height 102
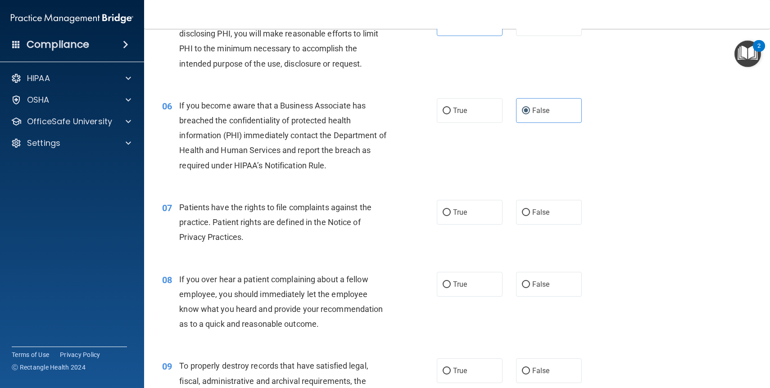
scroll to position [401, 0]
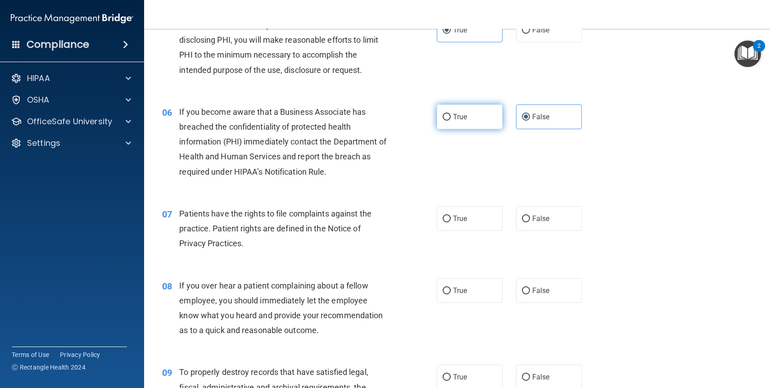
click at [479, 116] on label "True" at bounding box center [470, 117] width 66 height 25
click at [451, 116] on input "True" at bounding box center [447, 117] width 8 height 7
radio input "true"
radio input "false"
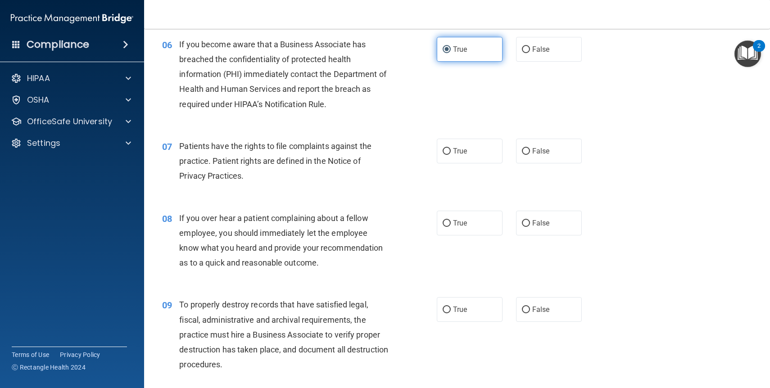
scroll to position [472, 0]
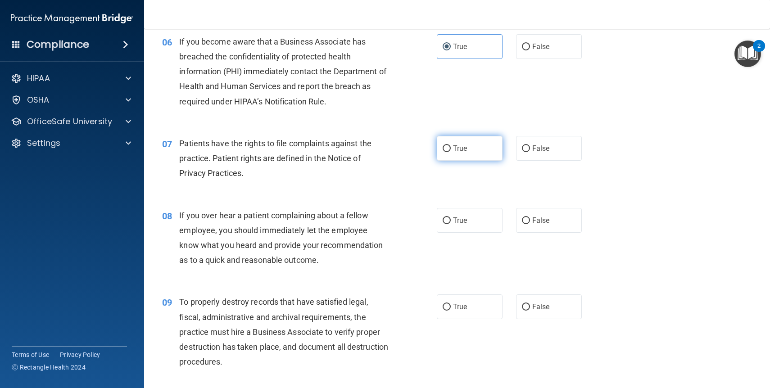
click at [475, 155] on label "True" at bounding box center [470, 148] width 66 height 25
click at [451, 152] on input "True" at bounding box center [447, 149] width 8 height 7
radio input "true"
click at [460, 184] on div "07 Patients have the rights to file complaints against the practice. Patient ri…" at bounding box center [457, 161] width 604 height 72
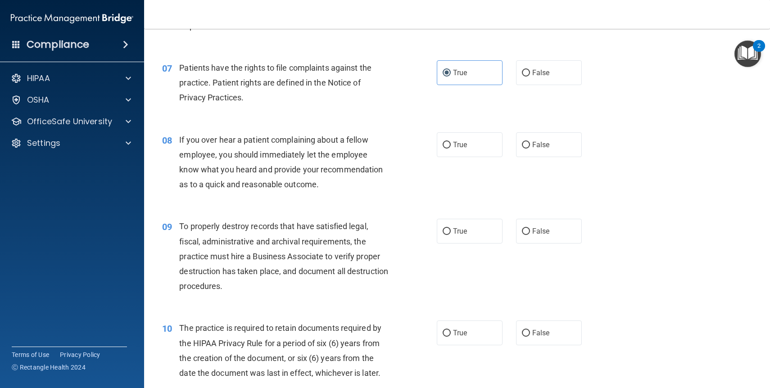
scroll to position [553, 0]
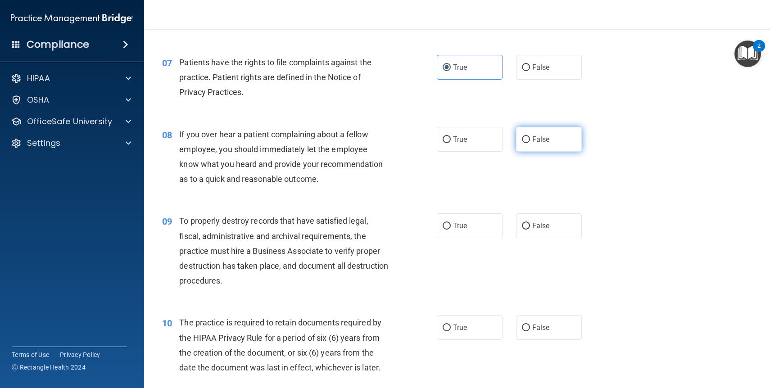
click at [528, 143] on label "False" at bounding box center [549, 139] width 66 height 25
click at [528, 143] on input "False" at bounding box center [526, 139] width 8 height 7
radio input "true"
click at [486, 178] on div "08 If you over hear a patient complaining about a fellow employee, you should i…" at bounding box center [457, 159] width 604 height 87
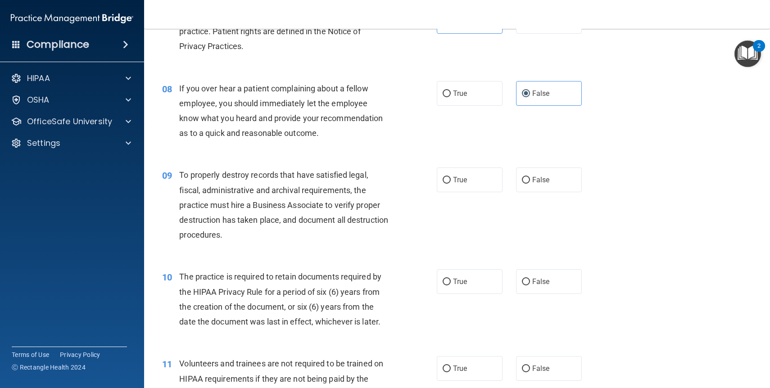
scroll to position [601, 0]
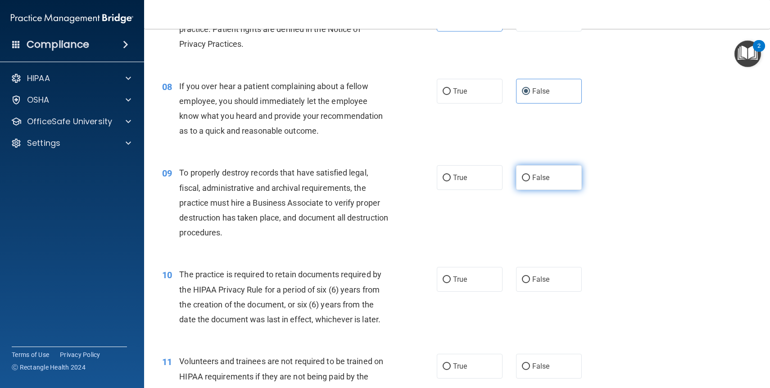
click at [542, 181] on span "False" at bounding box center [541, 177] width 18 height 9
click at [530, 181] on input "False" at bounding box center [526, 178] width 8 height 7
radio input "true"
click at [508, 215] on div "09 To properly destroy records that have satisfied legal, fiscal, administrativ…" at bounding box center [457, 205] width 604 height 102
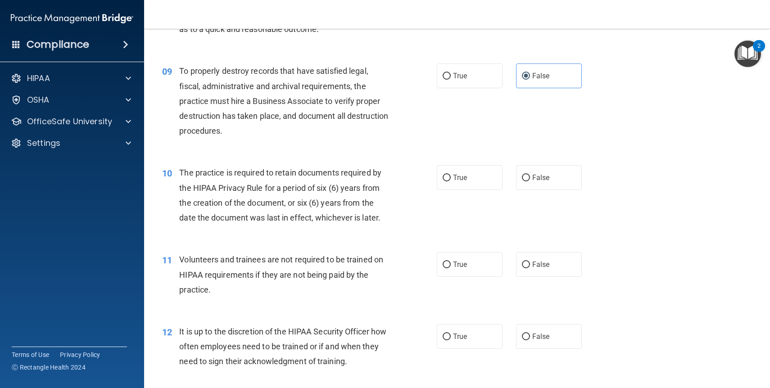
scroll to position [706, 0]
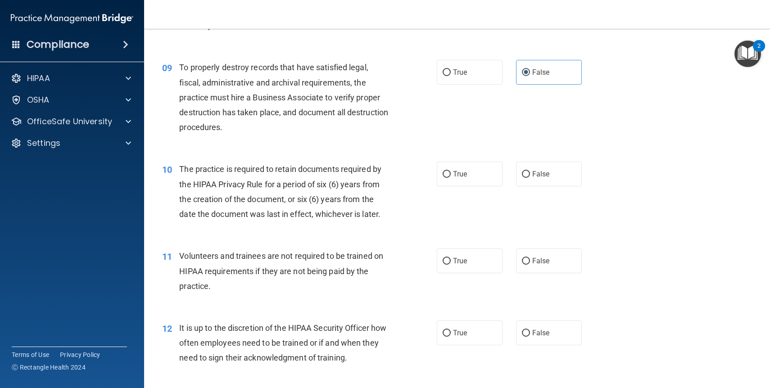
click at [534, 200] on div "10 The practice is required to retain documents required by the HIPAA Privacy R…" at bounding box center [457, 193] width 604 height 87
click at [469, 179] on label "True" at bounding box center [470, 174] width 66 height 25
click at [451, 178] on input "True" at bounding box center [447, 174] width 8 height 7
radio input "true"
click at [409, 226] on div "10 The practice is required to retain documents required by the HIPAA Privacy R…" at bounding box center [300, 194] width 302 height 64
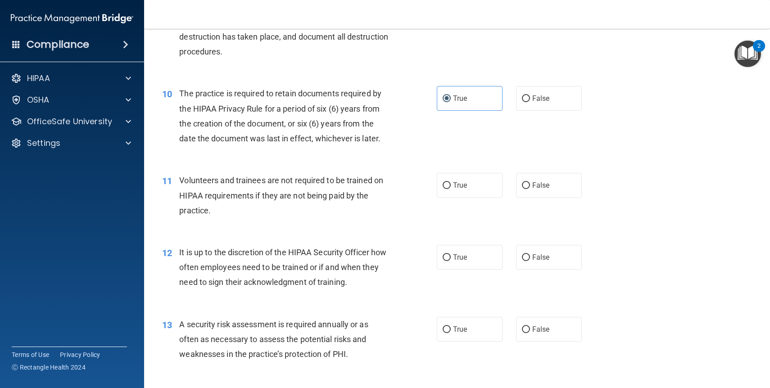
scroll to position [804, 0]
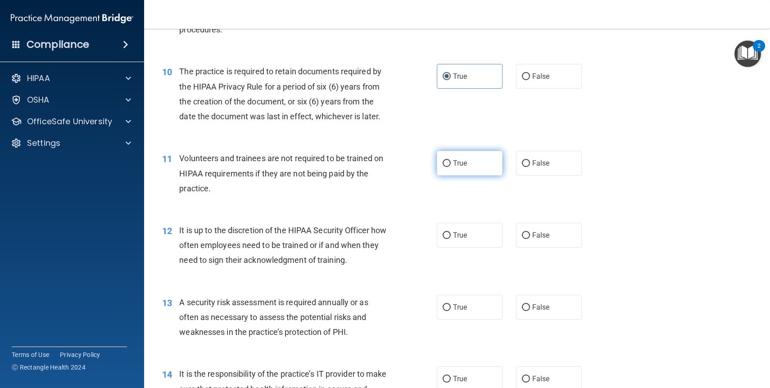
click at [472, 165] on label "True" at bounding box center [470, 163] width 66 height 25
click at [451, 165] on input "True" at bounding box center [447, 163] width 8 height 7
radio input "true"
click at [549, 166] on span "False" at bounding box center [541, 163] width 18 height 9
click at [530, 166] on input "False" at bounding box center [526, 163] width 8 height 7
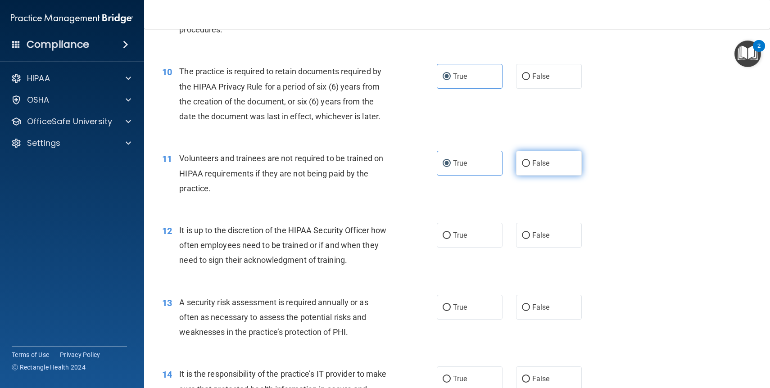
radio input "true"
radio input "false"
click at [519, 190] on div "11 Volunteers and trainees are not required to be trained on HIPAA requirements…" at bounding box center [457, 176] width 604 height 72
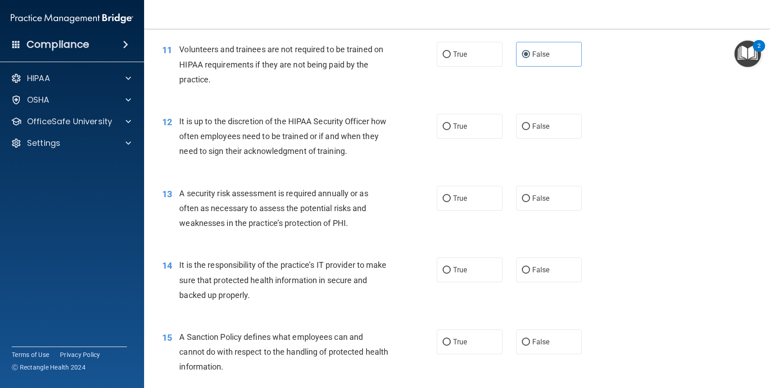
scroll to position [915, 0]
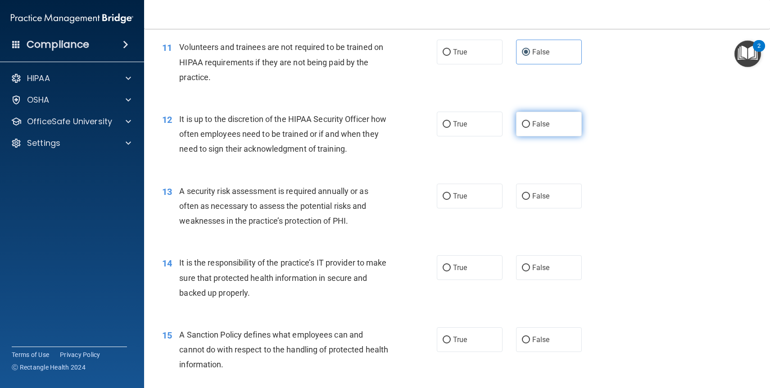
click at [544, 127] on span "False" at bounding box center [541, 124] width 18 height 9
click at [530, 127] on input "False" at bounding box center [526, 124] width 8 height 7
radio input "true"
click at [500, 161] on div "12 It is up to the discretion of the HIPAA Security Officer how often employees…" at bounding box center [457, 136] width 604 height 72
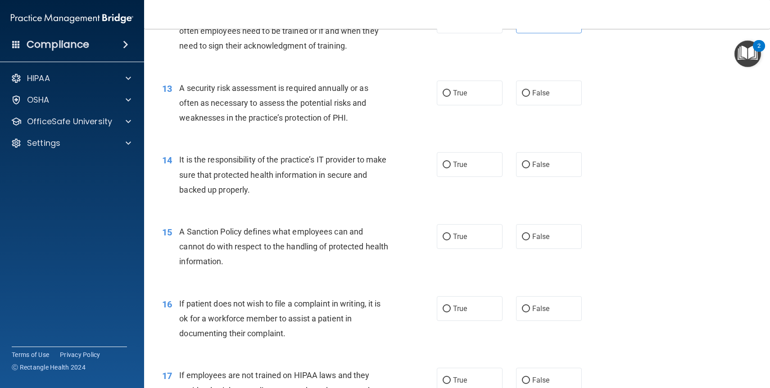
scroll to position [1019, 0]
click at [480, 92] on label "True" at bounding box center [470, 92] width 66 height 25
click at [451, 92] on input "True" at bounding box center [447, 92] width 8 height 7
radio input "true"
click at [471, 127] on div "13 A security risk assessment is required annually or as often as necessary to …" at bounding box center [457, 104] width 604 height 72
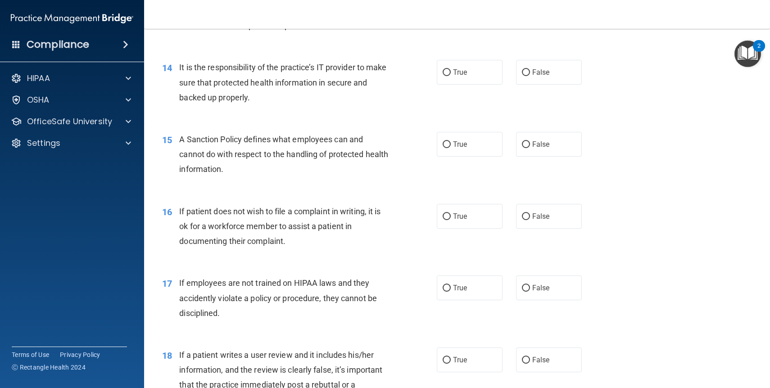
scroll to position [1114, 0]
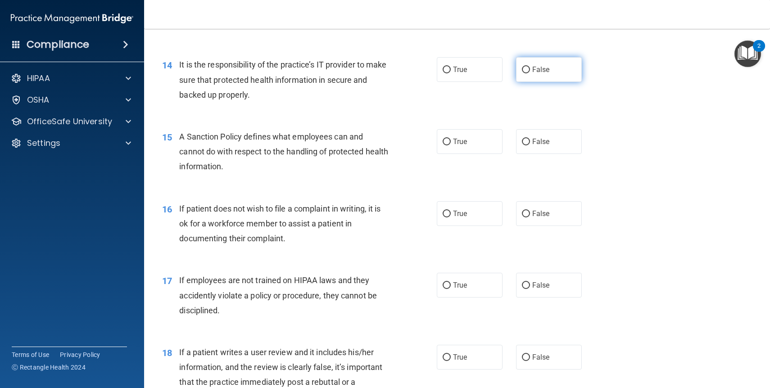
click at [549, 68] on span "False" at bounding box center [541, 69] width 18 height 9
click at [530, 68] on input "False" at bounding box center [526, 70] width 8 height 7
radio input "true"
click at [491, 95] on div "14 It is the responsibility of the practice’s IT provider to make sure that pro…" at bounding box center [457, 82] width 604 height 72
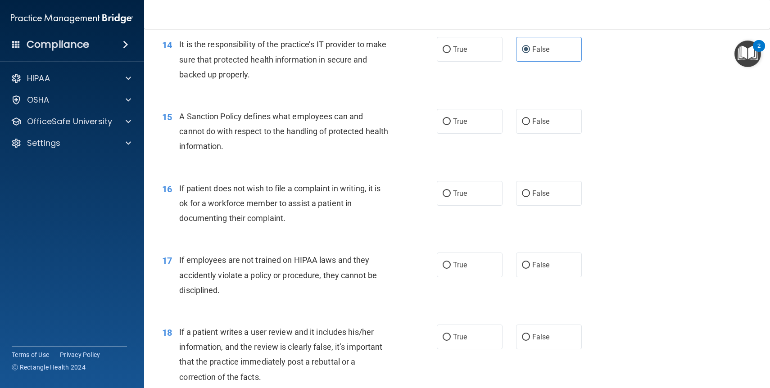
scroll to position [1138, 0]
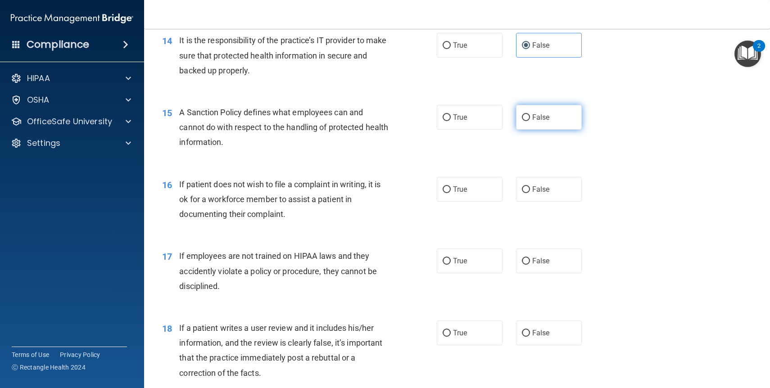
click at [544, 119] on span "False" at bounding box center [541, 117] width 18 height 9
click at [530, 119] on input "False" at bounding box center [526, 117] width 8 height 7
radio input "true"
click at [514, 145] on div "15 A Sanction Policy defines what employees can and cannot do with respect to t…" at bounding box center [457, 130] width 604 height 72
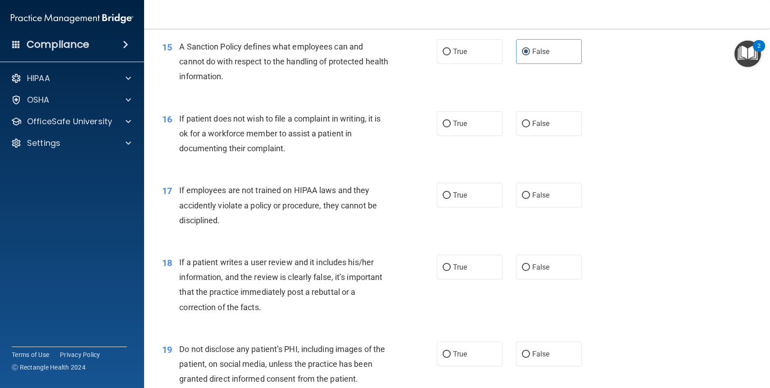
scroll to position [1204, 0]
click at [476, 127] on label "True" at bounding box center [470, 123] width 66 height 25
click at [451, 127] on input "True" at bounding box center [447, 123] width 8 height 7
radio input "true"
click at [450, 159] on div "16 If patient does not wish to file a complaint in writing, it is ok for a work…" at bounding box center [300, 136] width 302 height 50
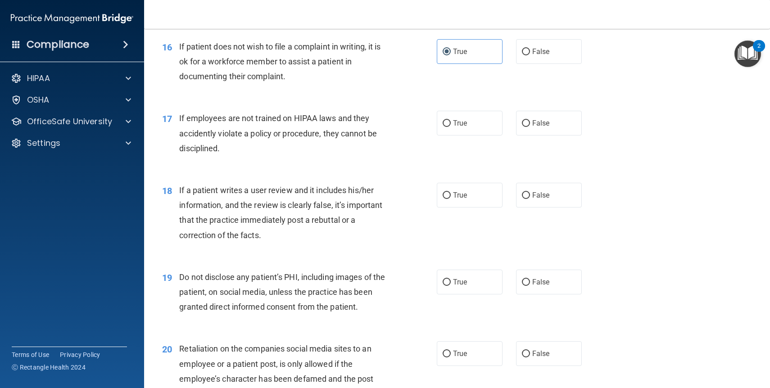
scroll to position [1277, 0]
click at [552, 126] on label "False" at bounding box center [549, 121] width 66 height 25
click at [530, 126] on input "False" at bounding box center [526, 122] width 8 height 7
radio input "true"
click at [496, 147] on div "17 If employees are not trained on HIPAA laws and they accidently violate a pol…" at bounding box center [457, 134] width 604 height 72
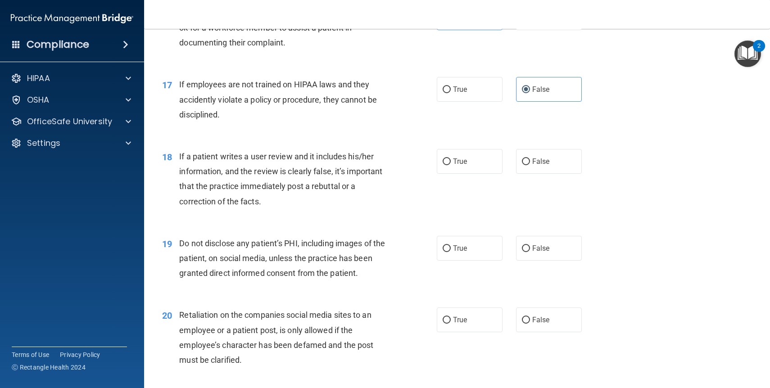
scroll to position [1317, 0]
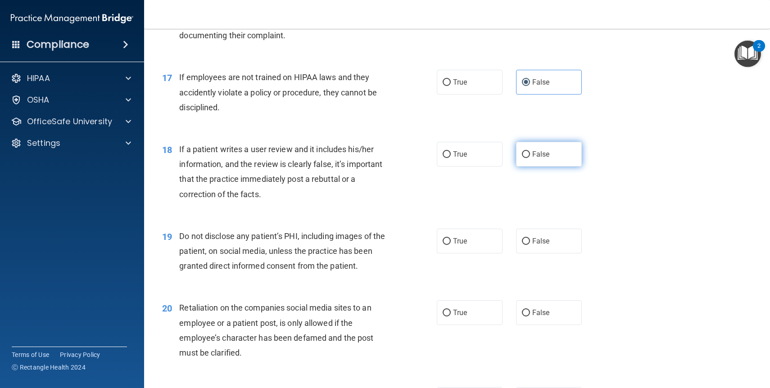
click at [550, 161] on label "False" at bounding box center [549, 154] width 66 height 25
click at [530, 158] on input "False" at bounding box center [526, 154] width 8 height 7
radio input "true"
click at [505, 192] on div "18 If a patient writes a user review and it includes his/her information, and t…" at bounding box center [457, 174] width 604 height 87
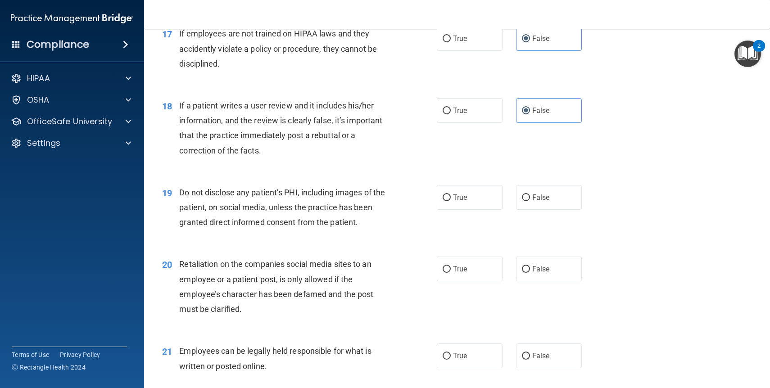
scroll to position [1361, 0]
click at [467, 196] on span "True" at bounding box center [460, 197] width 14 height 9
click at [451, 196] on input "True" at bounding box center [447, 197] width 8 height 7
radio input "true"
click at [449, 225] on div "19 Do not disclose any patient’s PHI, including images of the patient, on socia…" at bounding box center [300, 210] width 302 height 50
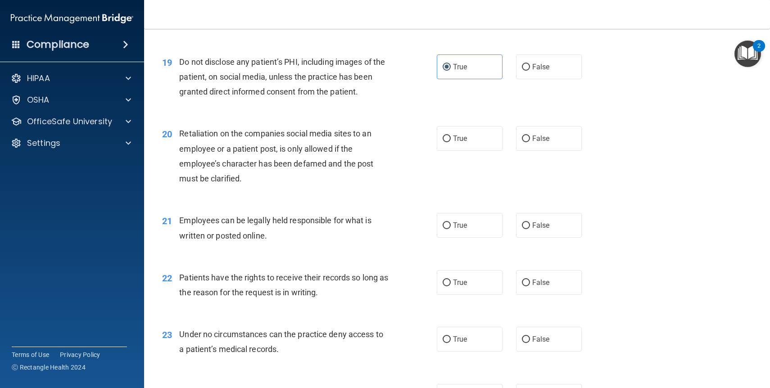
scroll to position [1496, 0]
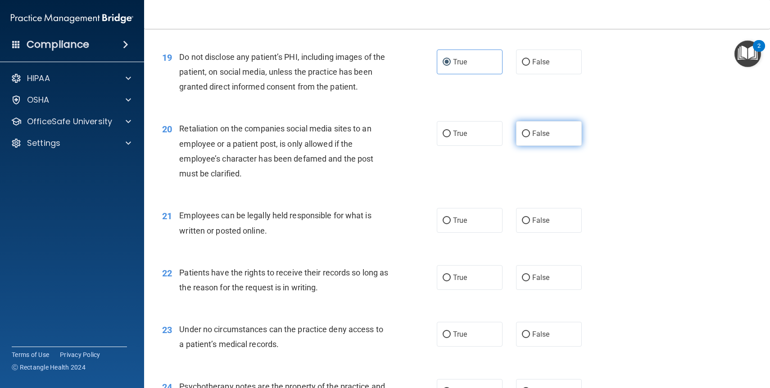
click at [538, 134] on span "False" at bounding box center [541, 133] width 18 height 9
click at [530, 134] on input "False" at bounding box center [526, 134] width 8 height 7
radio input "true"
click at [488, 173] on div "20 Retaliation on the companies social media sites to an employee or a patient …" at bounding box center [457, 153] width 604 height 87
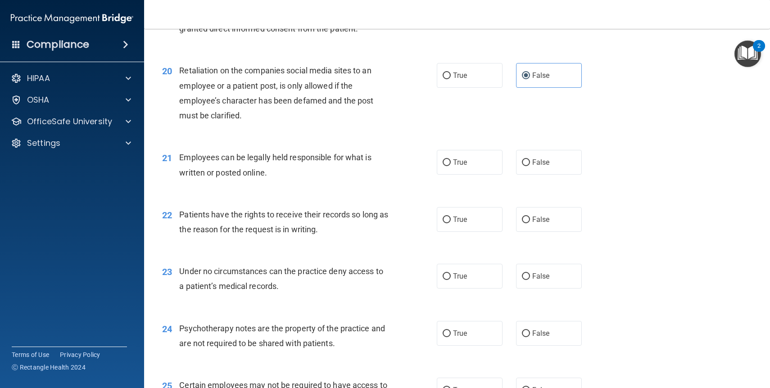
scroll to position [1554, 0]
click at [488, 173] on label "True" at bounding box center [470, 162] width 66 height 25
click at [451, 167] on input "True" at bounding box center [447, 163] width 8 height 7
radio input "true"
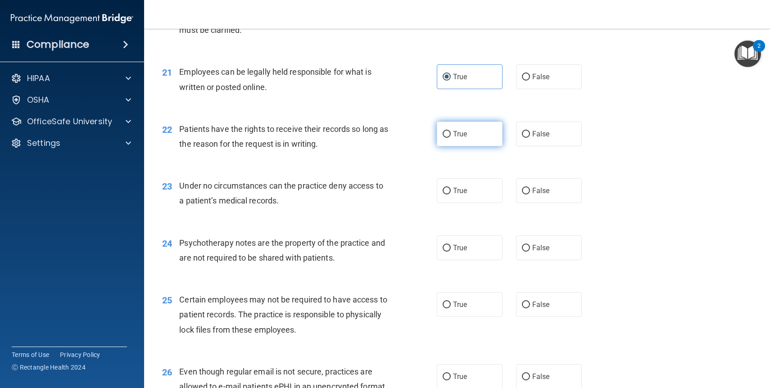
scroll to position [1643, 0]
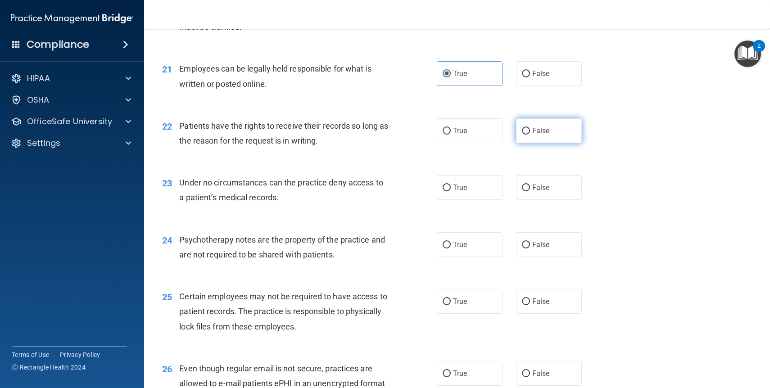
click at [545, 137] on label "False" at bounding box center [549, 130] width 66 height 25
click at [530, 135] on input "False" at bounding box center [526, 131] width 8 height 7
radio input "true"
click at [510, 163] on div "22 Patients have the rights to receive their records so long as the reason for …" at bounding box center [457, 135] width 604 height 57
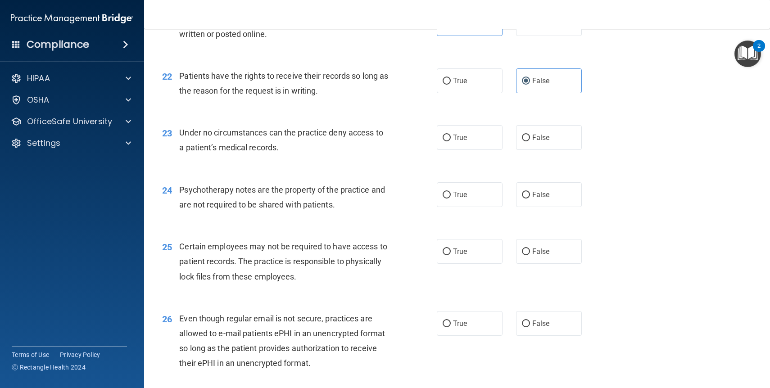
scroll to position [1699, 0]
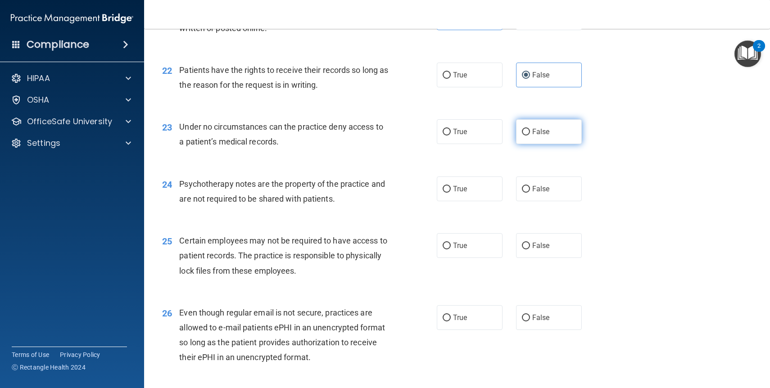
click at [556, 138] on label "False" at bounding box center [549, 131] width 66 height 25
click at [530, 136] on input "False" at bounding box center [526, 132] width 8 height 7
radio input "true"
click at [637, 176] on div "24 Psychotherapy notes are the property of the practice and are not required to…" at bounding box center [457, 193] width 604 height 57
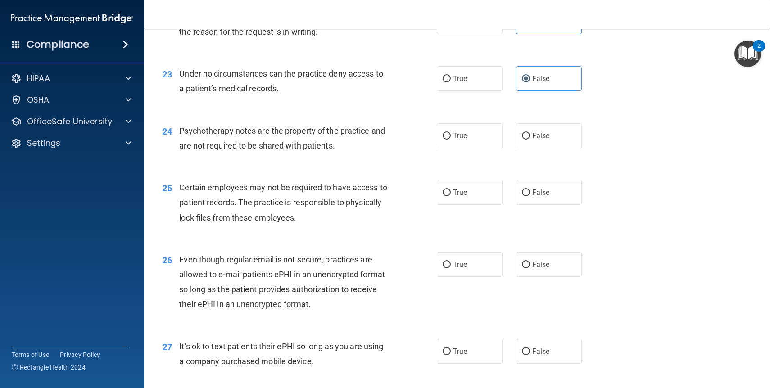
scroll to position [1758, 0]
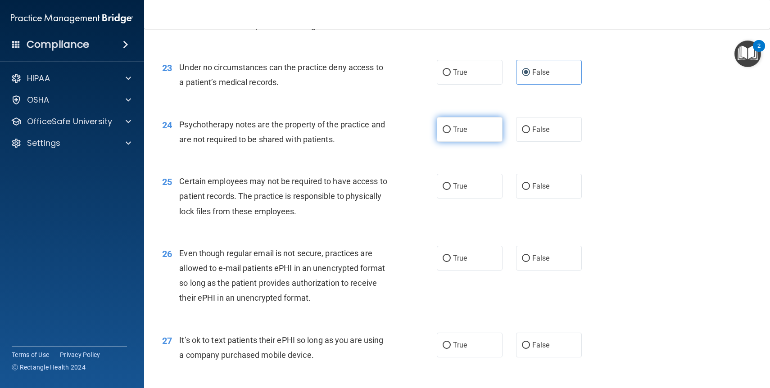
click at [480, 130] on label "True" at bounding box center [470, 129] width 66 height 25
click at [451, 130] on input "True" at bounding box center [447, 130] width 8 height 7
radio input "true"
click at [473, 157] on div "24 Psychotherapy notes are the property of the practice and are not required to…" at bounding box center [457, 134] width 604 height 57
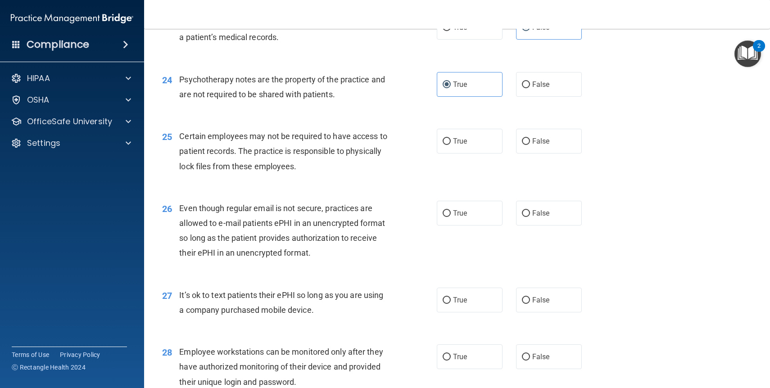
scroll to position [1806, 0]
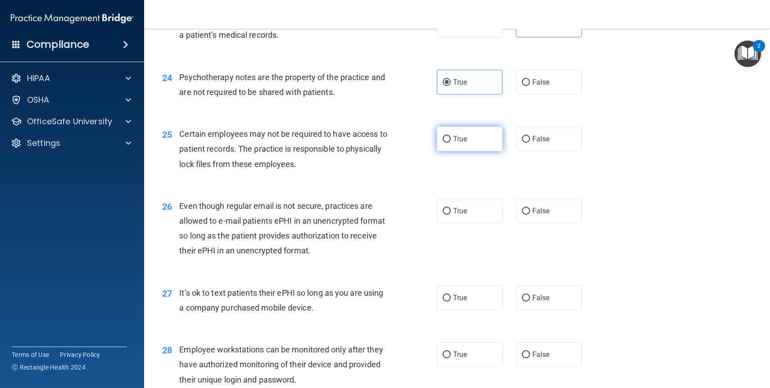
click at [469, 141] on label "True" at bounding box center [470, 139] width 66 height 25
click at [451, 141] on input "True" at bounding box center [447, 139] width 8 height 7
radio input "true"
click at [396, 182] on div "25 Certain employees may not be required to have access to patient records. The…" at bounding box center [457, 151] width 604 height 72
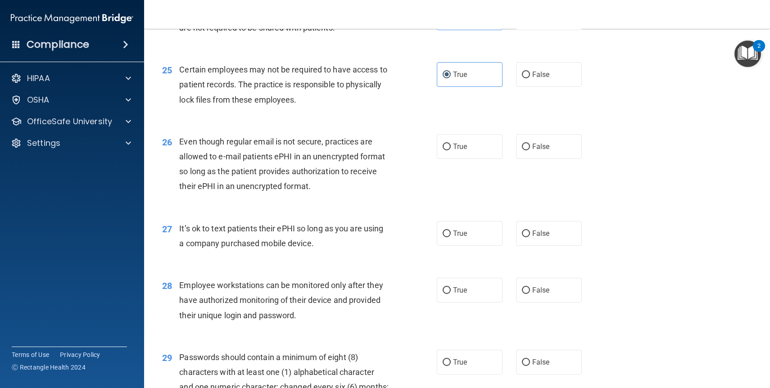
scroll to position [1870, 0]
click at [484, 142] on label "True" at bounding box center [470, 146] width 66 height 25
click at [451, 144] on input "True" at bounding box center [447, 147] width 8 height 7
radio input "true"
click at [412, 207] on div "26 Even though regular email is not secure, practices are allowed to e-mail pat…" at bounding box center [457, 166] width 604 height 87
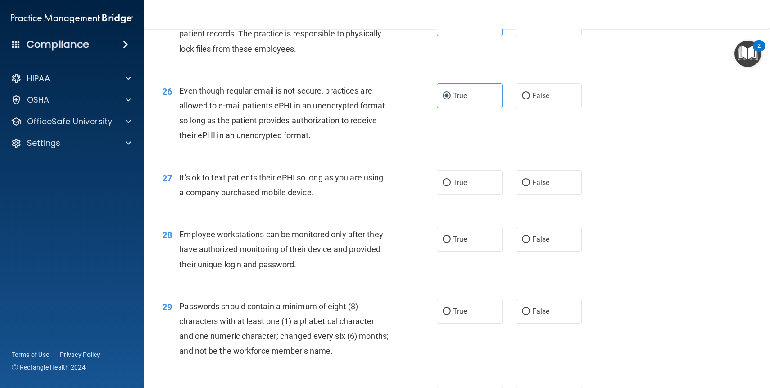
scroll to position [1932, 0]
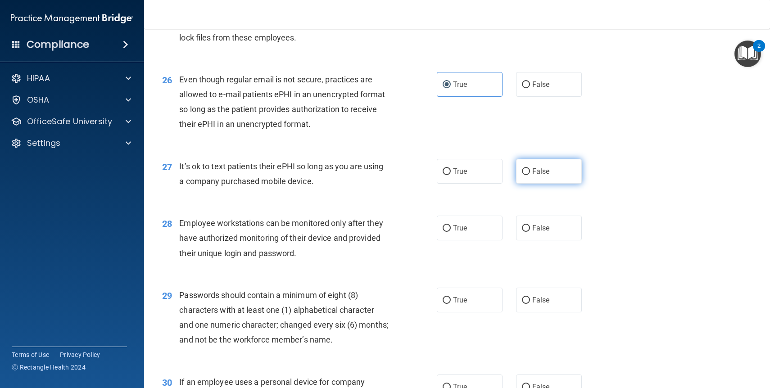
click at [541, 176] on label "False" at bounding box center [549, 171] width 66 height 25
click at [530, 175] on input "False" at bounding box center [526, 171] width 8 height 7
radio input "true"
click at [492, 198] on div "27 It’s ok to text patients their ePHI so long as you are using a company purch…" at bounding box center [457, 176] width 604 height 57
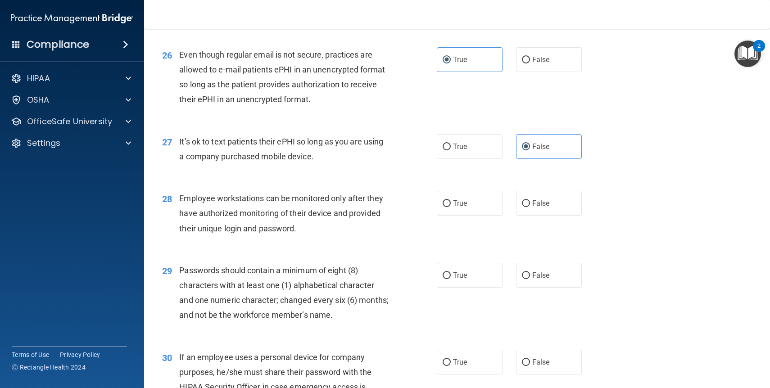
scroll to position [1972, 0]
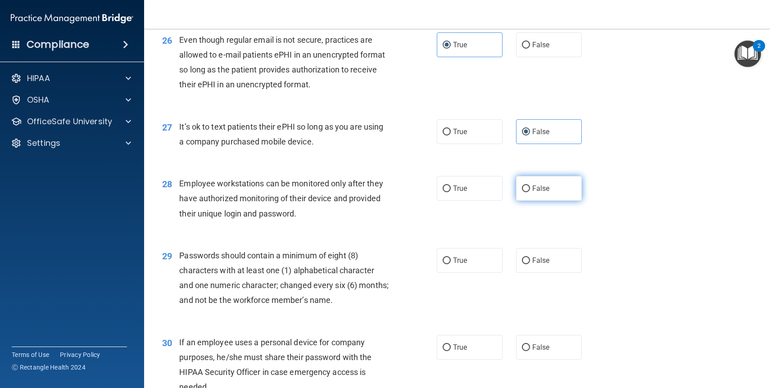
click at [534, 192] on span "False" at bounding box center [541, 188] width 18 height 9
click at [530, 192] on input "False" at bounding box center [526, 189] width 8 height 7
radio input "true"
click at [481, 218] on div "28 Employee workstations can be monitored only after they have authorized monit…" at bounding box center [457, 201] width 604 height 72
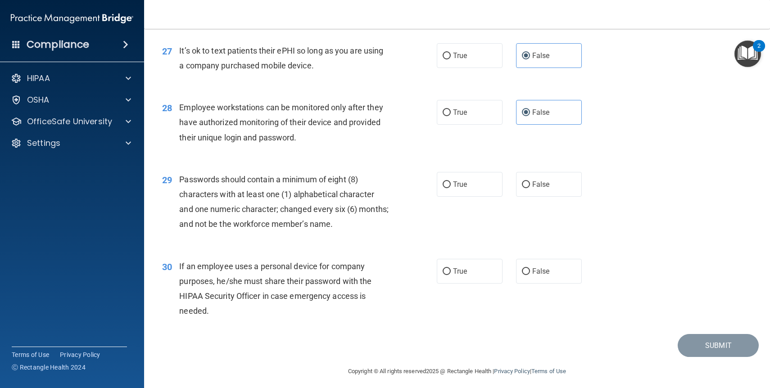
scroll to position [2053, 0]
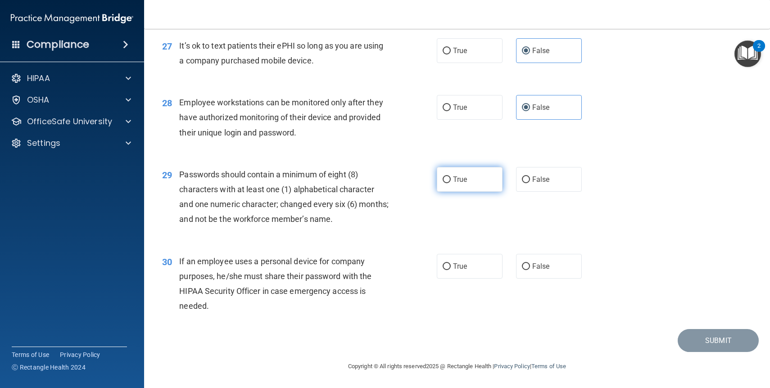
click at [477, 180] on label "True" at bounding box center [470, 179] width 66 height 25
click at [451, 180] on input "True" at bounding box center [447, 180] width 8 height 7
radio input "true"
click at [437, 225] on div "29 Passwords should contain a minimum of eight (8) characters with at least one…" at bounding box center [300, 199] width 302 height 64
click at [431, 222] on div "29 Passwords should contain a minimum of eight (8) characters with at least one…" at bounding box center [300, 199] width 302 height 64
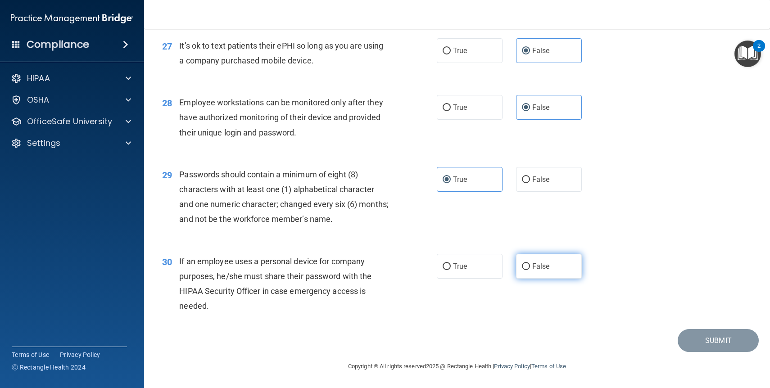
click at [528, 265] on input "False" at bounding box center [526, 267] width 8 height 7
radio input "true"
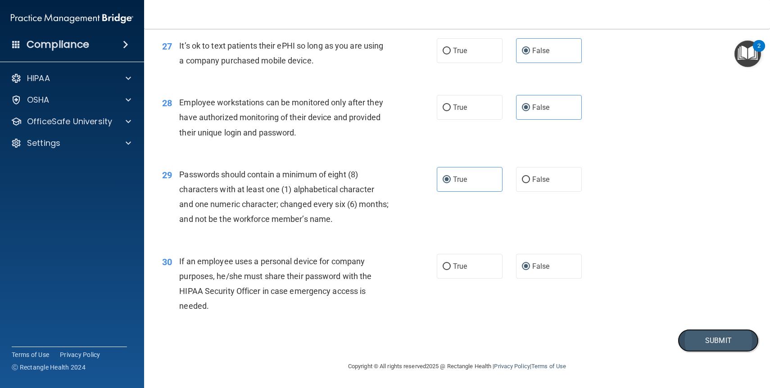
click at [703, 344] on button "Submit" at bounding box center [718, 340] width 81 height 23
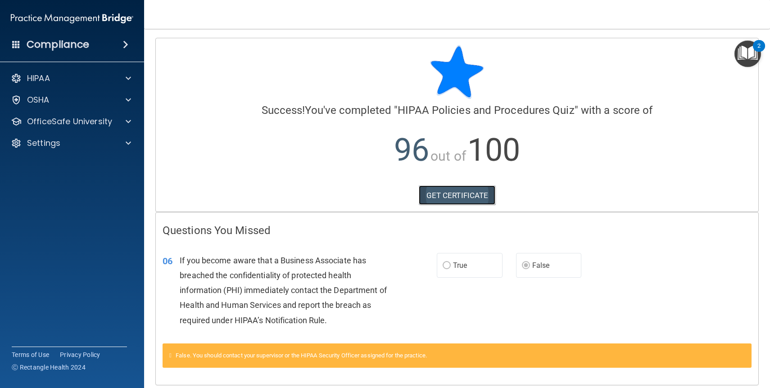
click at [455, 189] on link "GET CERTIFICATE" at bounding box center [457, 196] width 77 height 20
click at [77, 78] on div "HIPAA" at bounding box center [60, 78] width 112 height 11
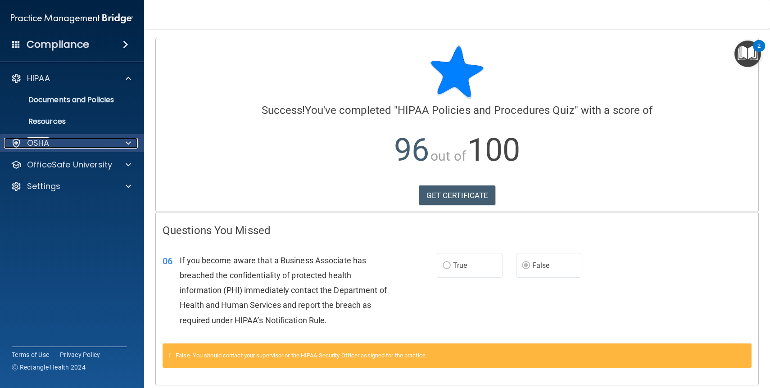
click at [66, 146] on div "OSHA" at bounding box center [60, 143] width 112 height 11
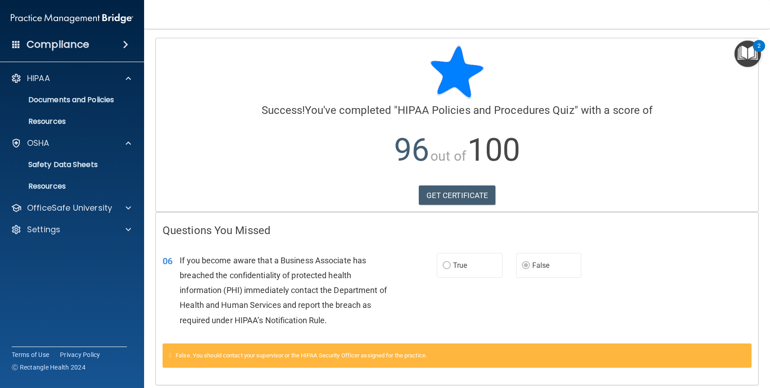
click at [103, 41] on div "Compliance" at bounding box center [72, 45] width 144 height 20
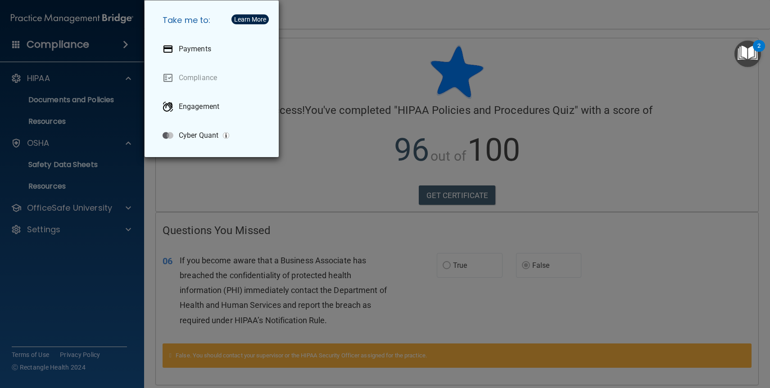
click at [128, 45] on div "Take me to: Payments Compliance Engagement Cyber Quant" at bounding box center [385, 194] width 770 height 388
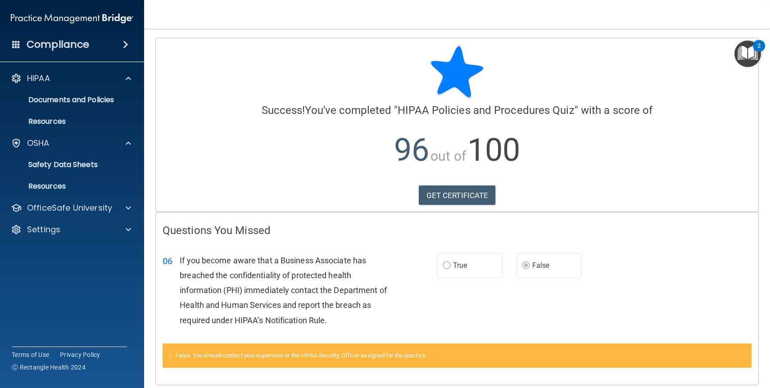
click at [128, 45] on span at bounding box center [125, 44] width 5 height 11
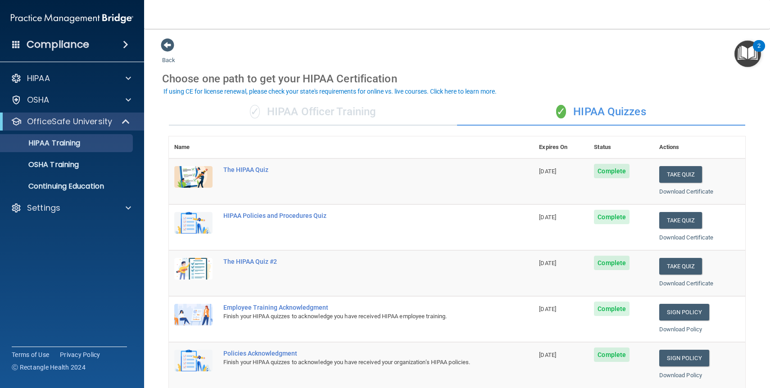
click at [754, 50] on img "Open Resource Center, 2 new notifications" at bounding box center [748, 54] width 27 height 27
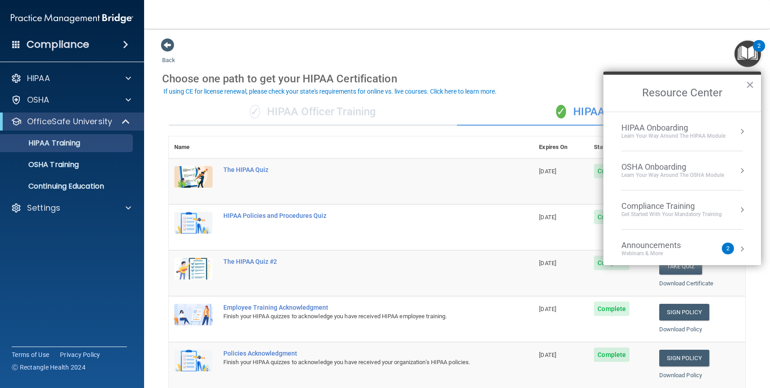
click at [86, 20] on img at bounding box center [72, 18] width 123 height 18
click at [33, 21] on img at bounding box center [72, 18] width 123 height 18
click at [746, 85] on button "×" at bounding box center [750, 84] width 9 height 14
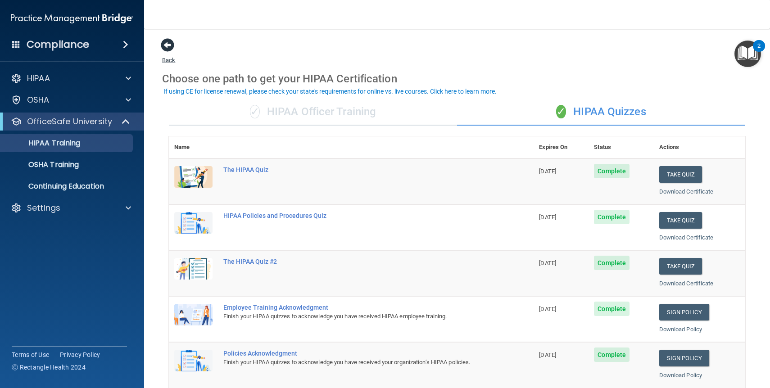
click at [169, 45] on span at bounding box center [168, 45] width 14 height 14
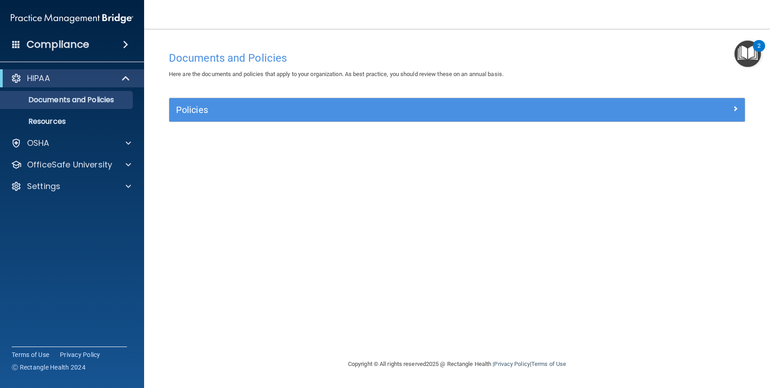
click at [15, 45] on span at bounding box center [16, 44] width 8 height 8
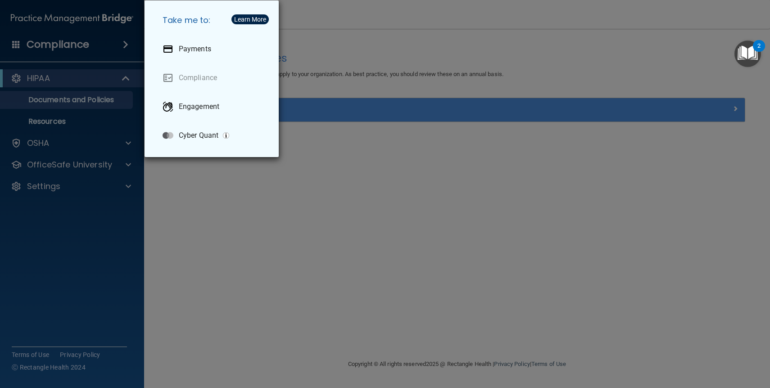
click at [15, 45] on div "Take me to: Payments Compliance Engagement Cyber Quant" at bounding box center [385, 194] width 770 height 388
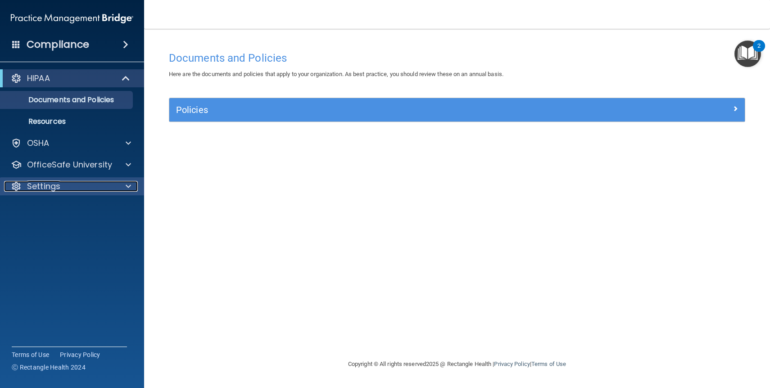
click at [59, 188] on p "Settings" at bounding box center [43, 186] width 33 height 11
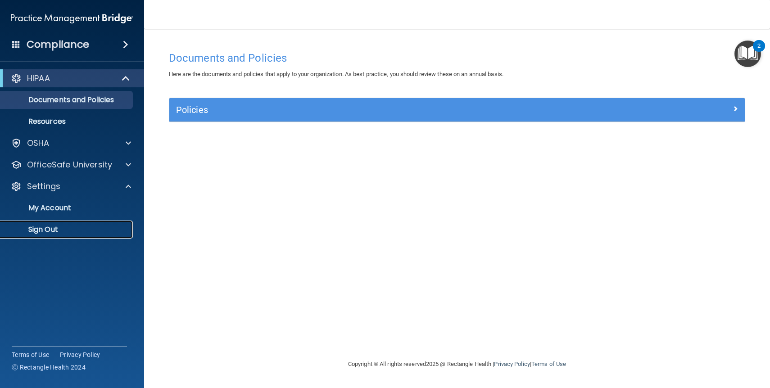
click at [50, 232] on p "Sign Out" at bounding box center [67, 229] width 123 height 9
